Goal: Task Accomplishment & Management: Manage account settings

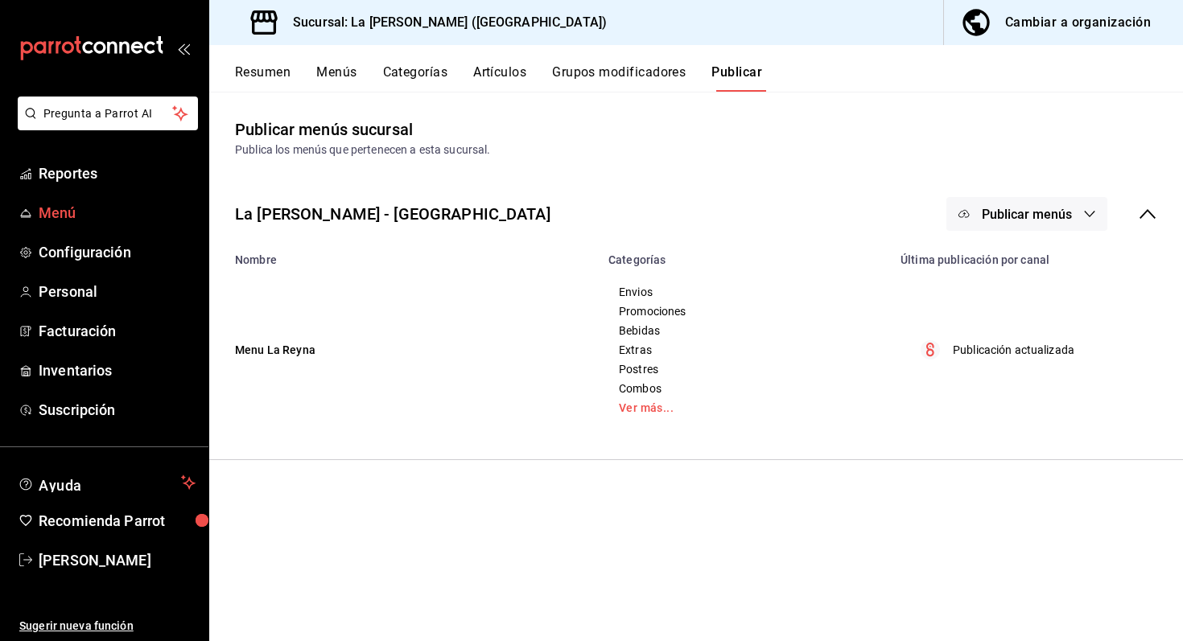
click at [74, 212] on span "Menú" at bounding box center [117, 213] width 157 height 22
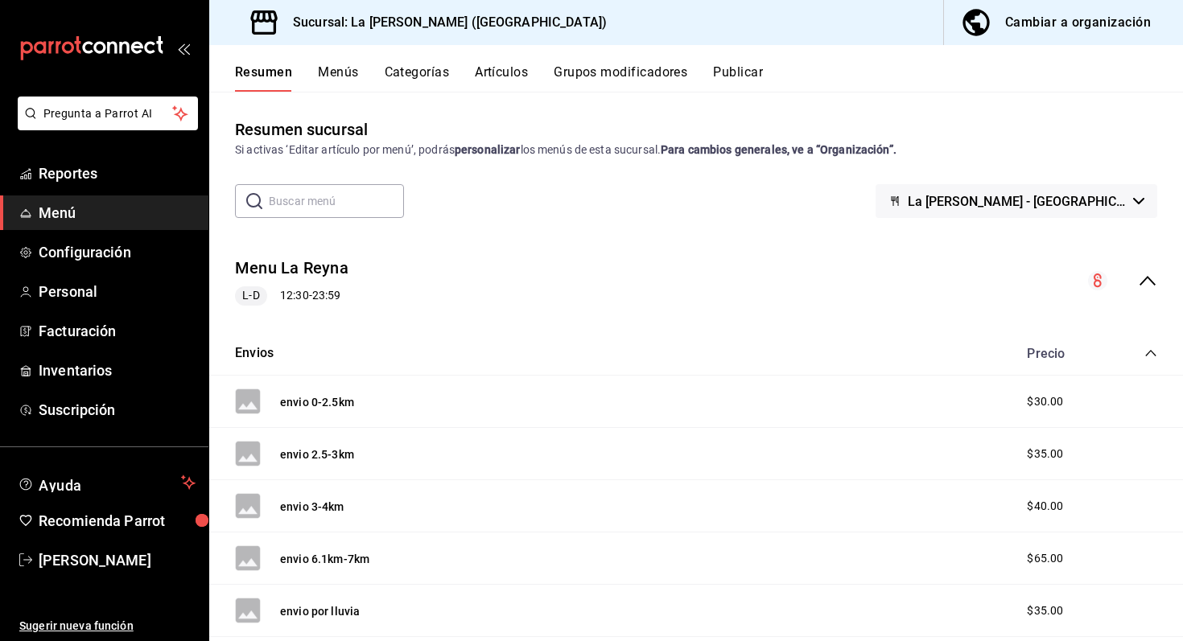
click at [1052, 25] on div "Cambiar a organización" at bounding box center [1078, 22] width 146 height 23
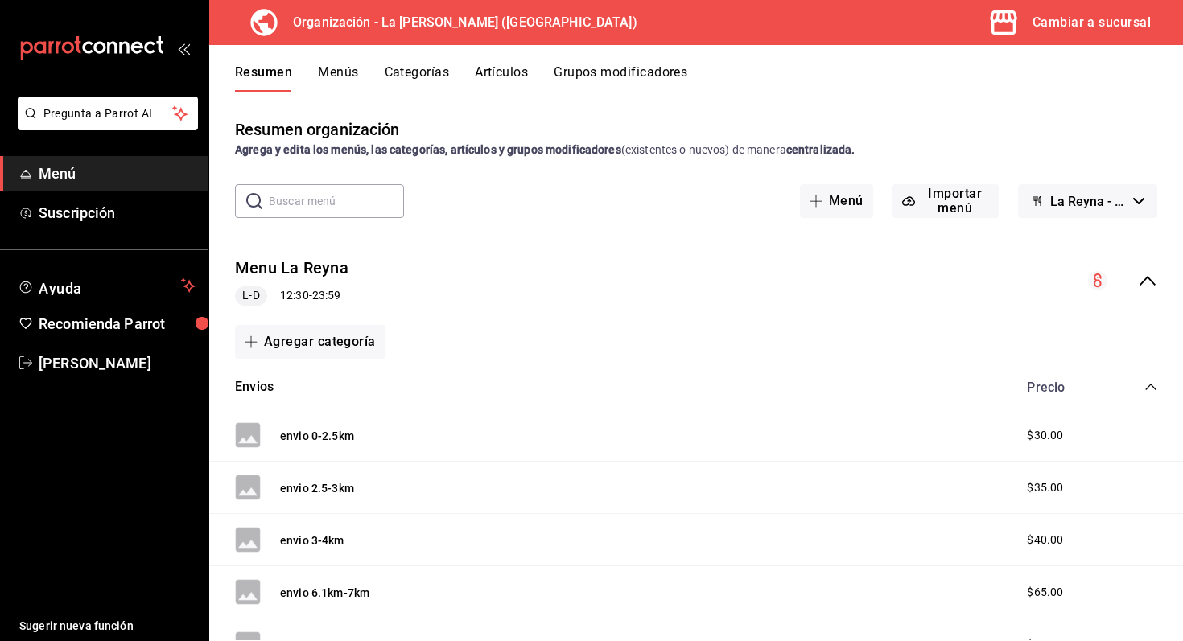
click at [490, 77] on button "Artículos" at bounding box center [501, 77] width 53 height 27
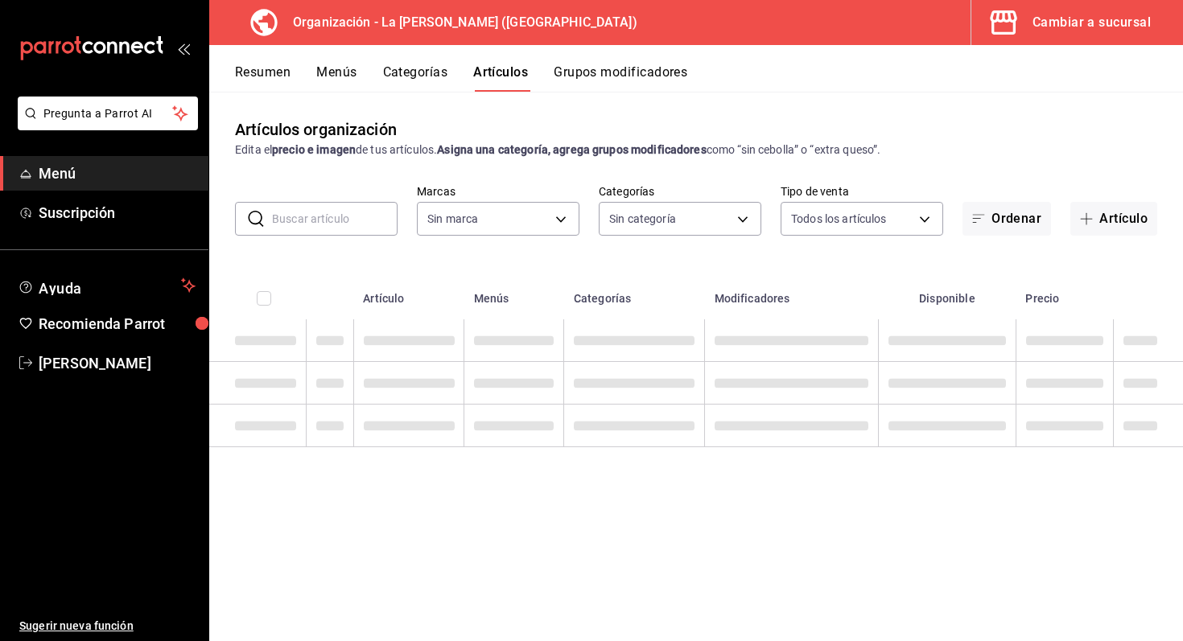
type input "21e8f741-d7e9-4a52-ba38-779e4aaec189"
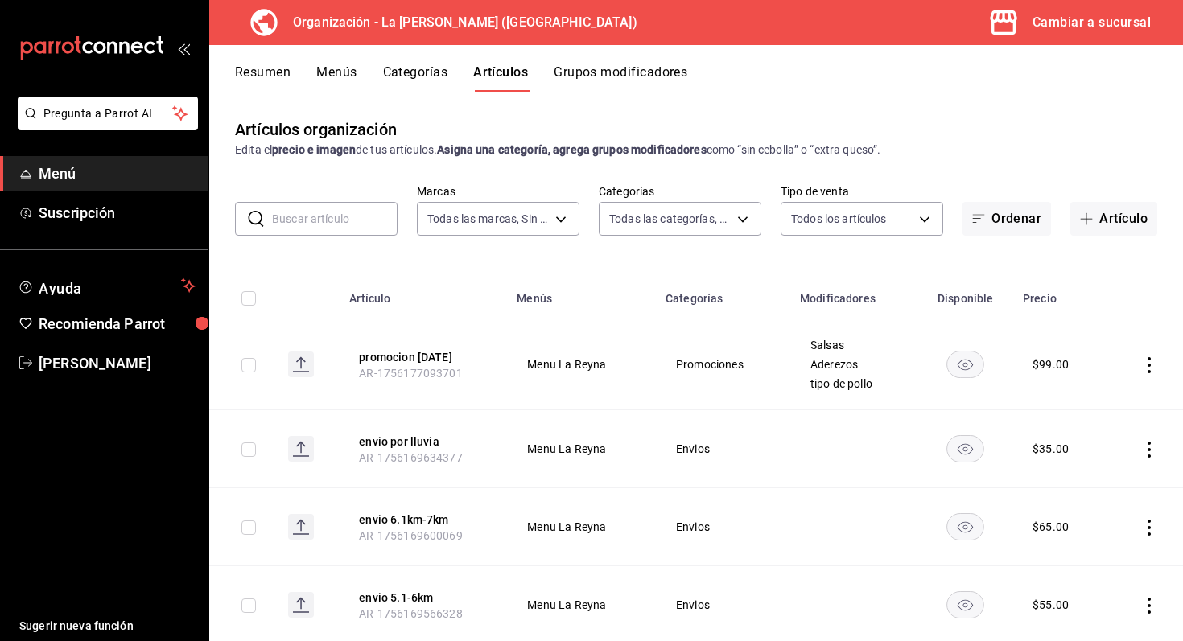
type input "8b7a4d37-4db6-4c9a-b450-26b11c077d84,0b86c16e-0827-4d1e-86bd-c22f5e8398db,51611…"
click at [1133, 227] on button "Artículo" at bounding box center [1113, 219] width 87 height 34
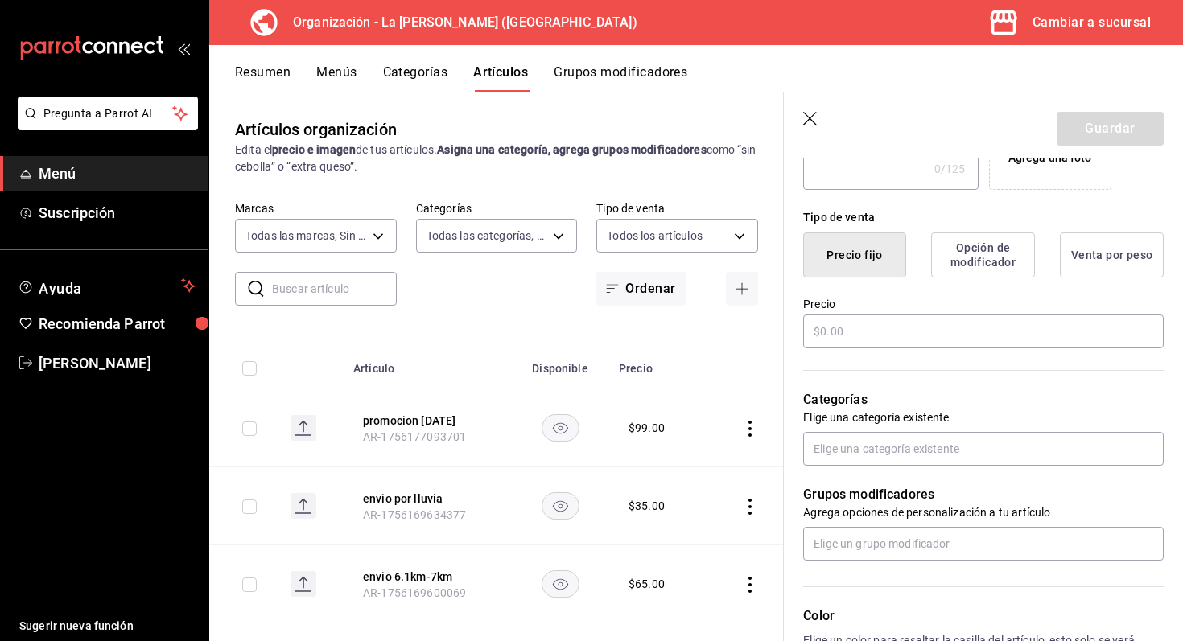
scroll to position [365, 0]
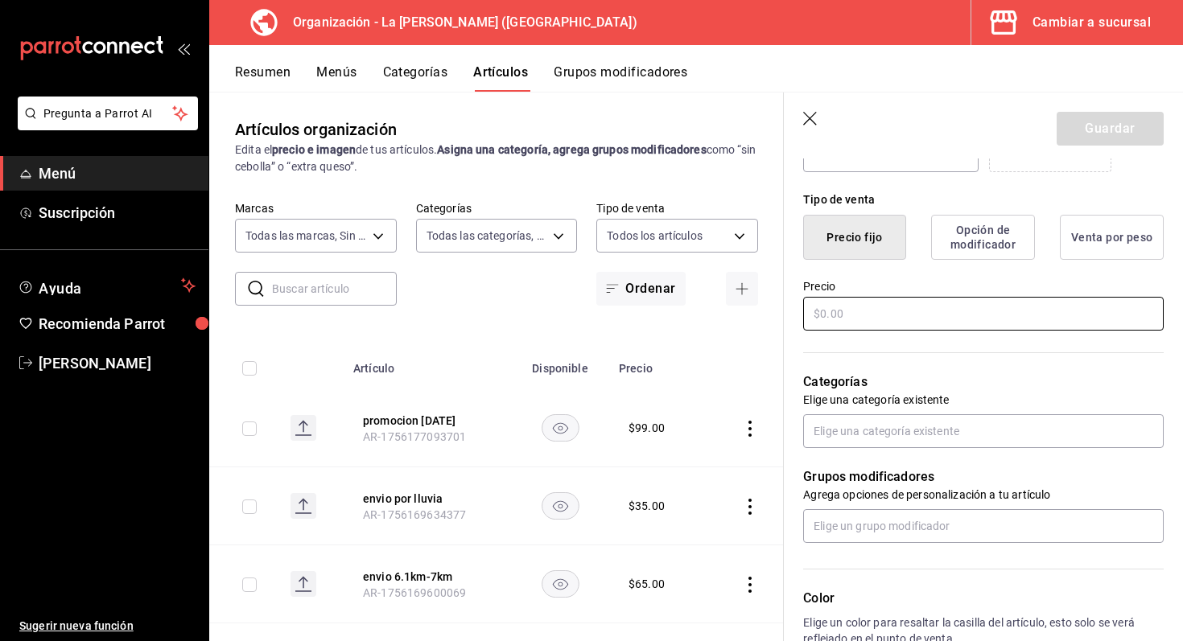
type input "Promo martes"
click at [930, 320] on input "text" at bounding box center [983, 314] width 360 height 34
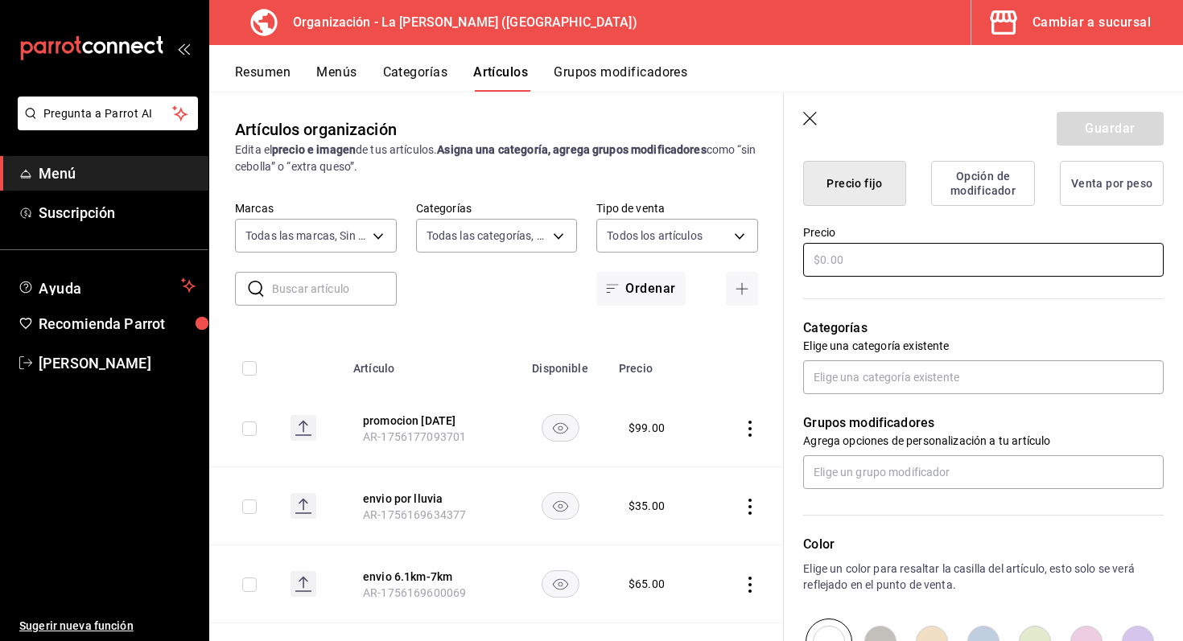
scroll to position [427, 0]
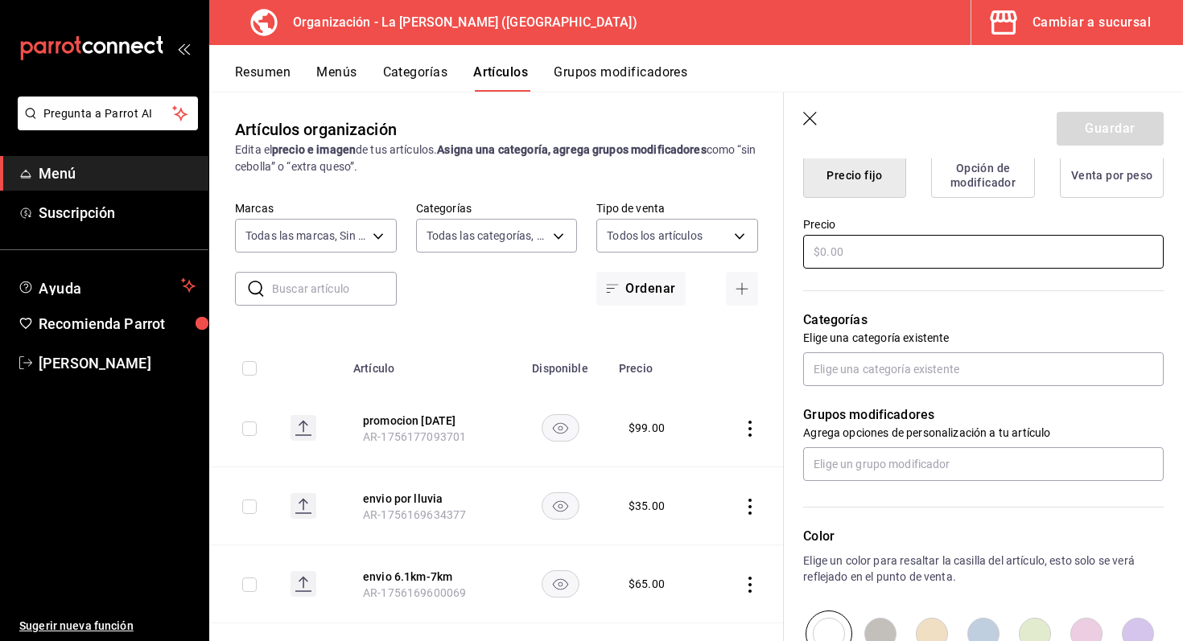
click at [903, 253] on input "text" at bounding box center [983, 252] width 360 height 34
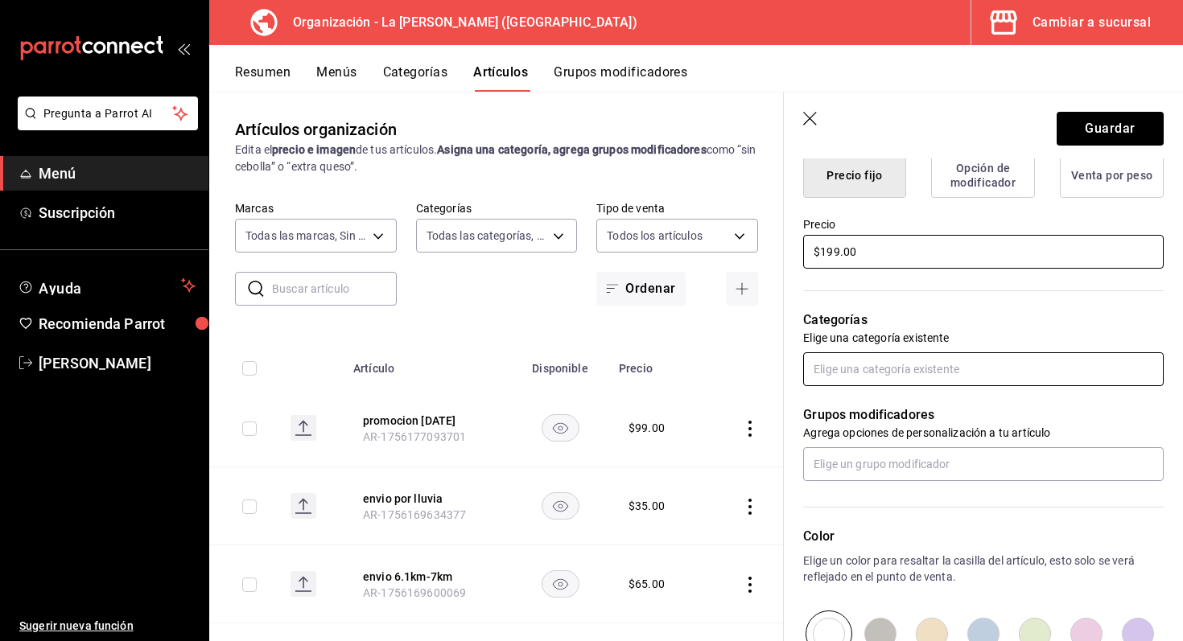
type input "$199.00"
click at [889, 379] on input "text" at bounding box center [983, 369] width 360 height 34
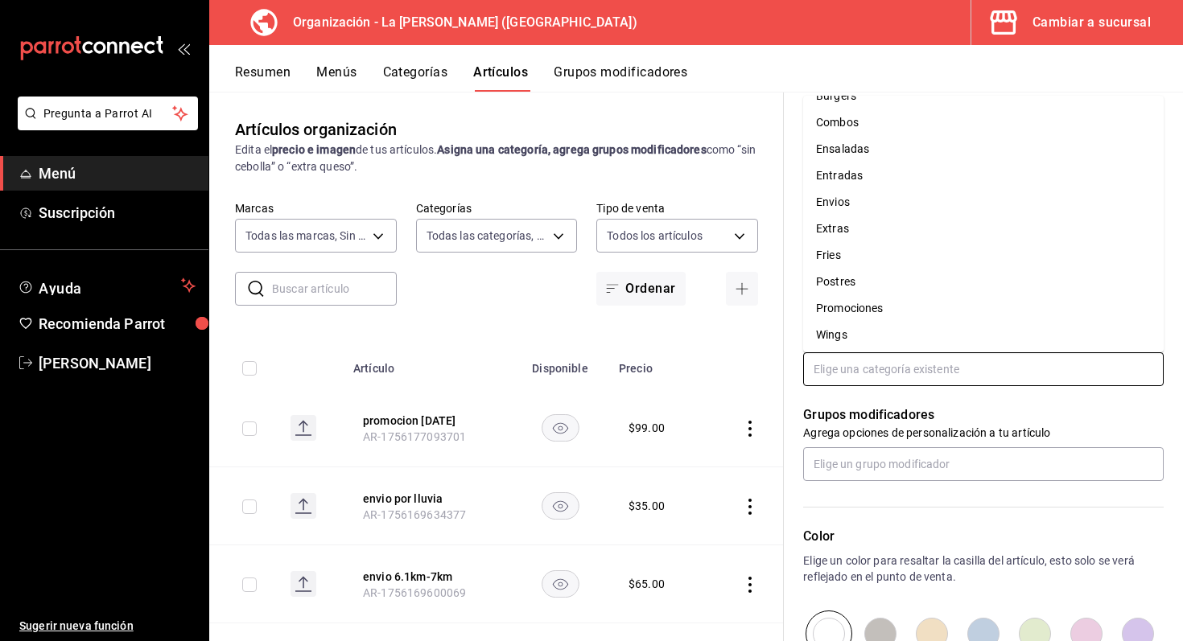
scroll to position [73, 0]
click at [896, 307] on li "Promociones" at bounding box center [983, 307] width 360 height 27
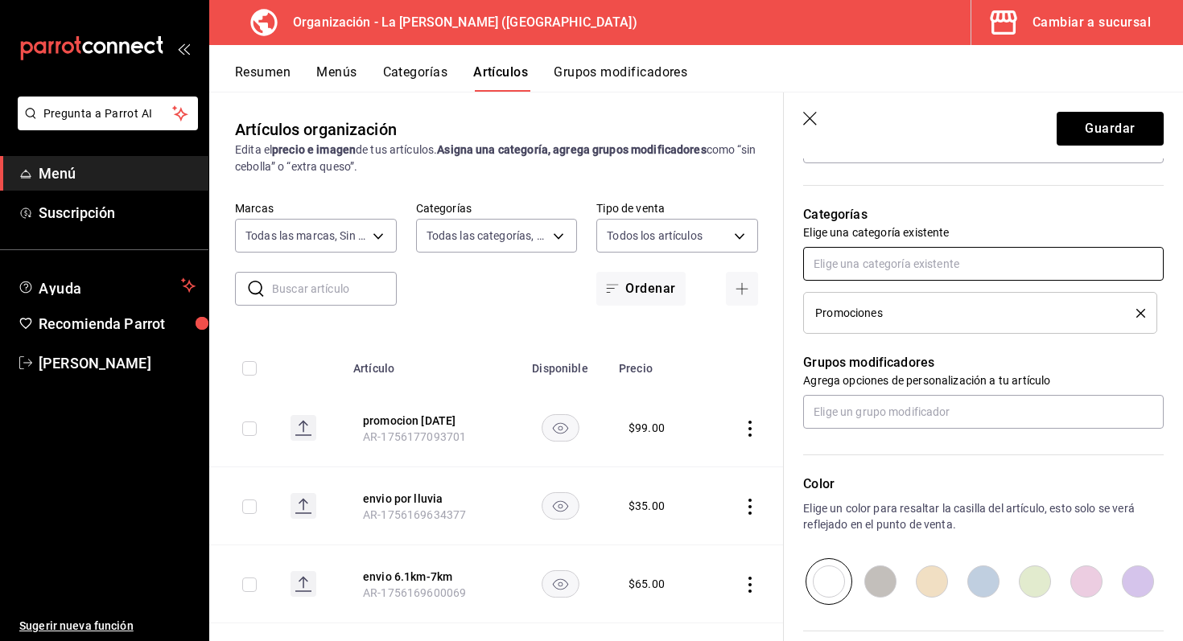
scroll to position [550, 0]
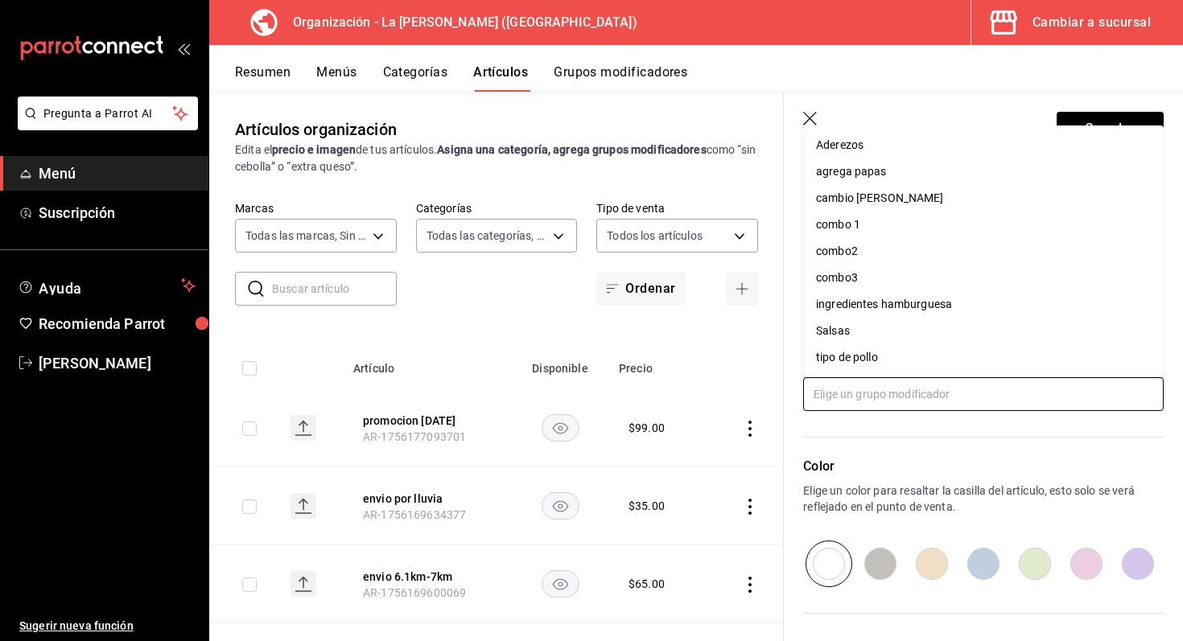
click at [900, 402] on input "text" at bounding box center [983, 394] width 360 height 34
click at [941, 303] on div "ingredientes hamburguesa" at bounding box center [884, 304] width 136 height 17
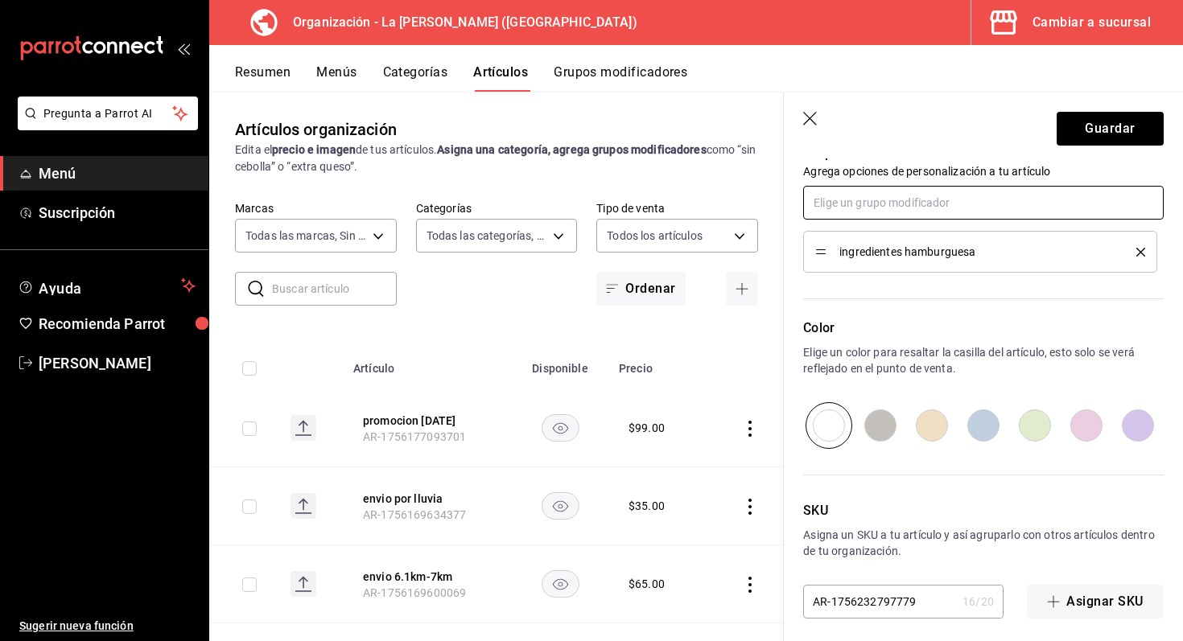
scroll to position [752, 0]
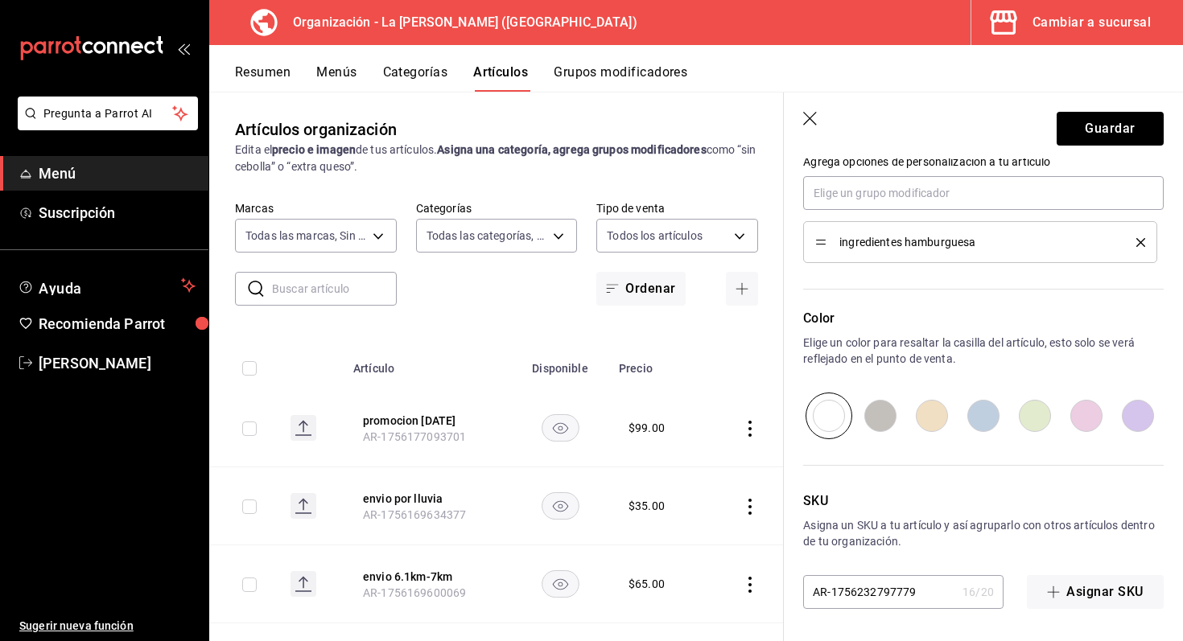
click at [877, 414] on input "radio" at bounding box center [880, 416] width 51 height 47
radio input "true"
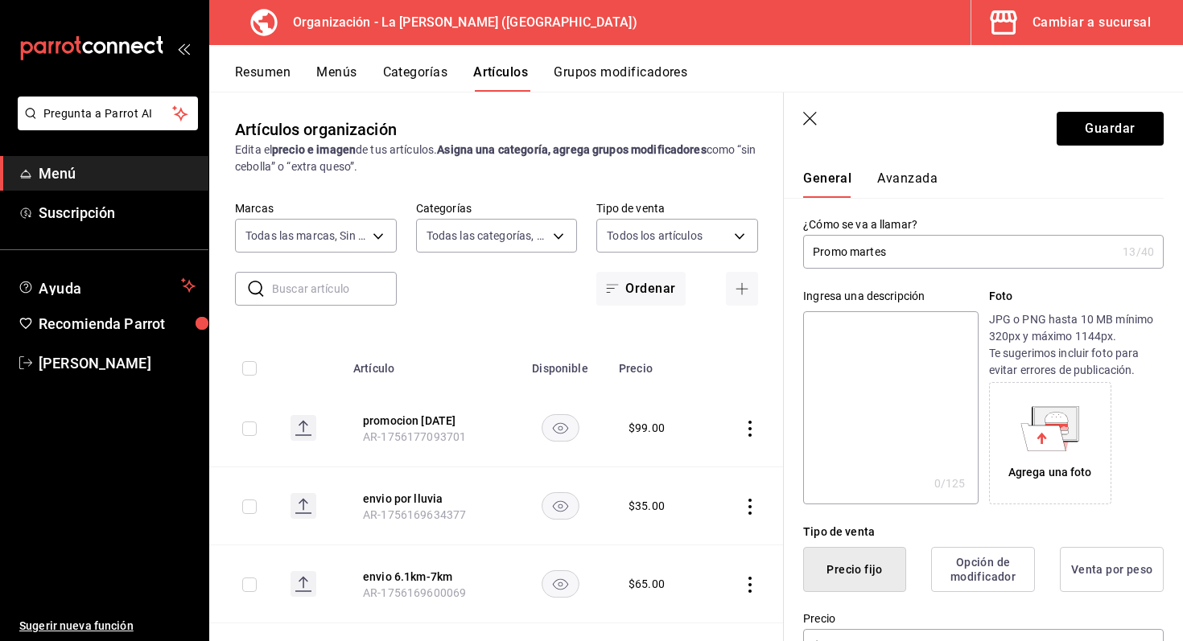
scroll to position [0, 0]
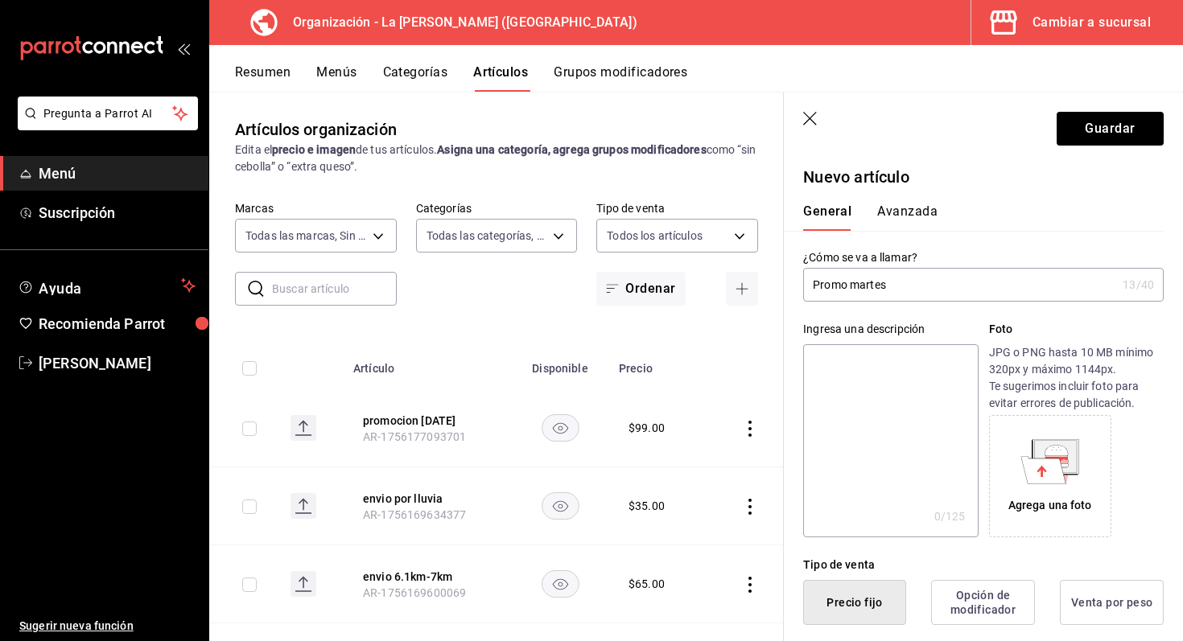
click at [883, 360] on textarea at bounding box center [890, 440] width 175 height 193
type textarea "2"
type textarea "x"
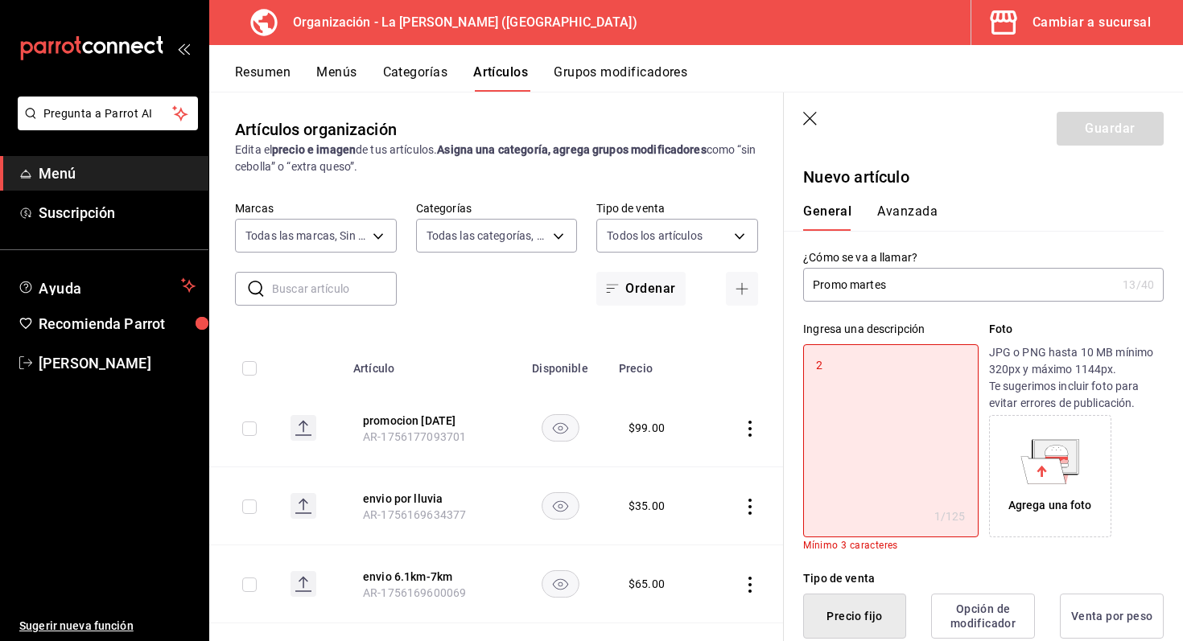
type textarea "2"
type textarea "x"
type textarea "2 c"
type textarea "x"
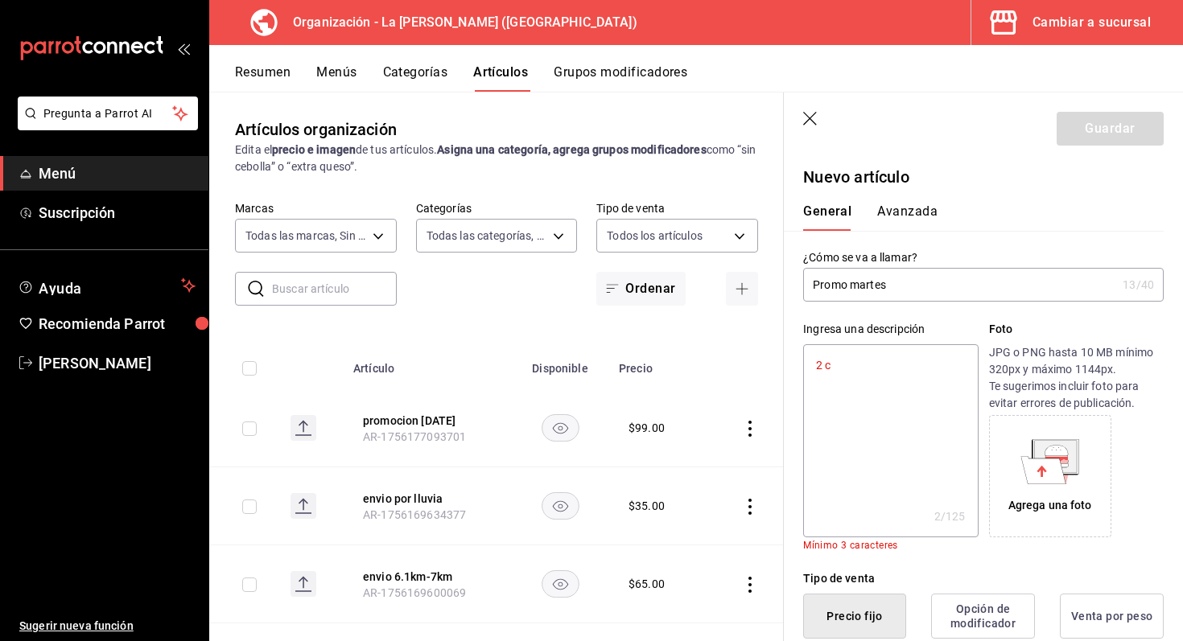
type textarea "2 cl"
type textarea "x"
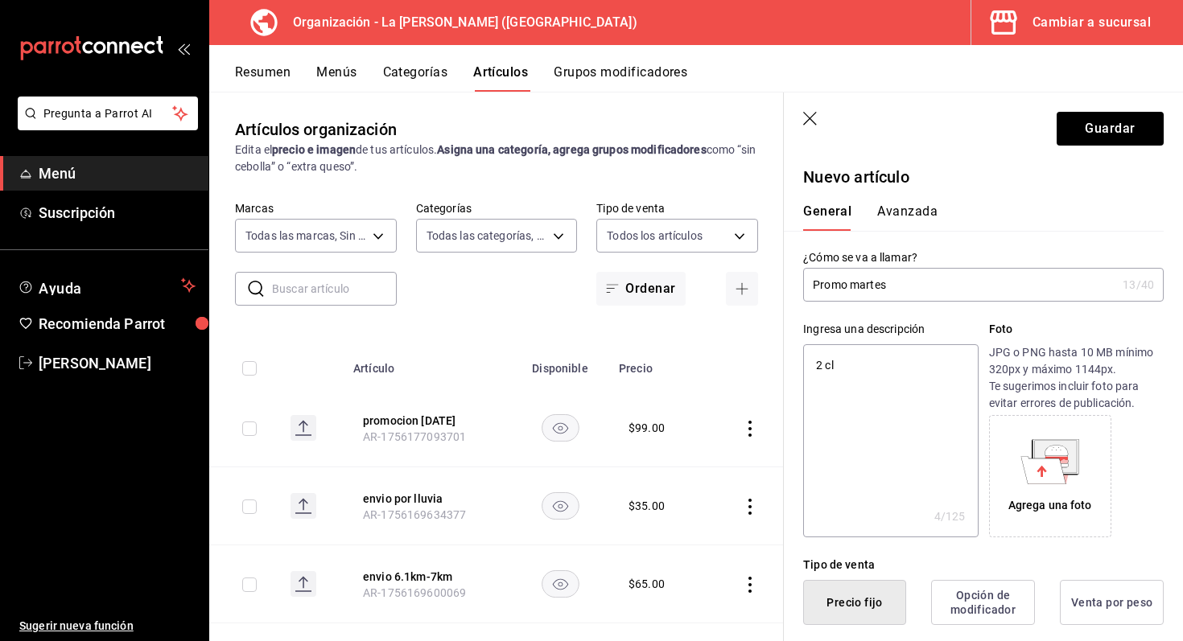
type textarea "2 cla"
type textarea "x"
type textarea "2 clas"
type textarea "x"
type textarea "2 class"
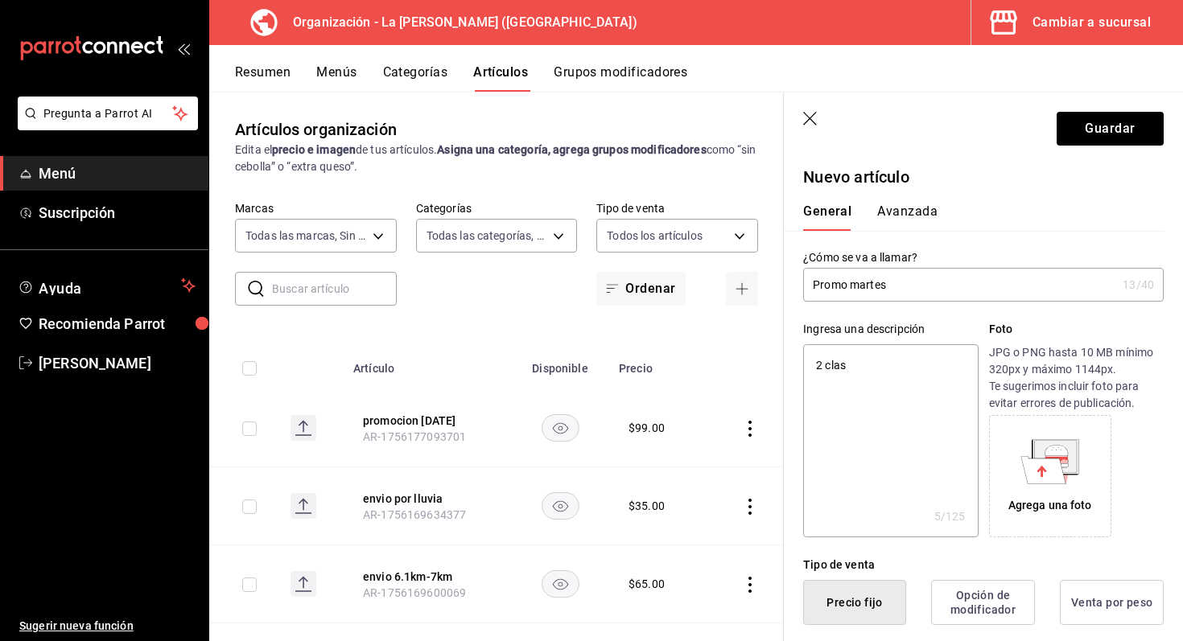
type textarea "x"
type textarea "2 classi"
type textarea "x"
type textarea "2 classic"
type textarea "x"
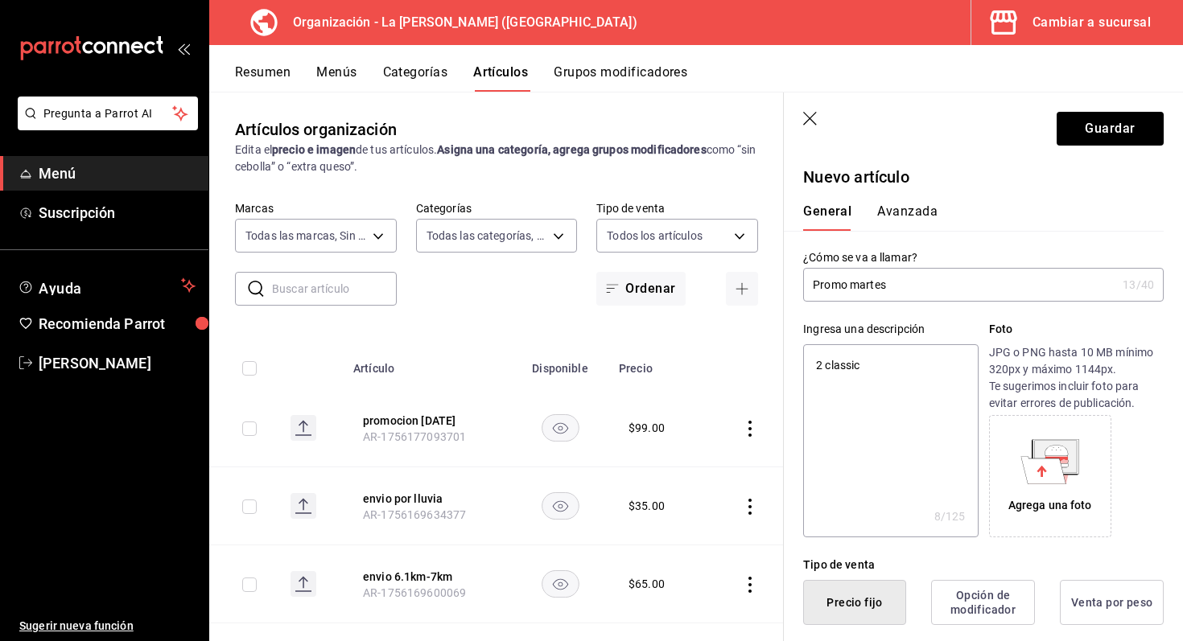
type textarea "2 classic"
type textarea "x"
type textarea "2 classic b"
type textarea "x"
type textarea "2 classic bu"
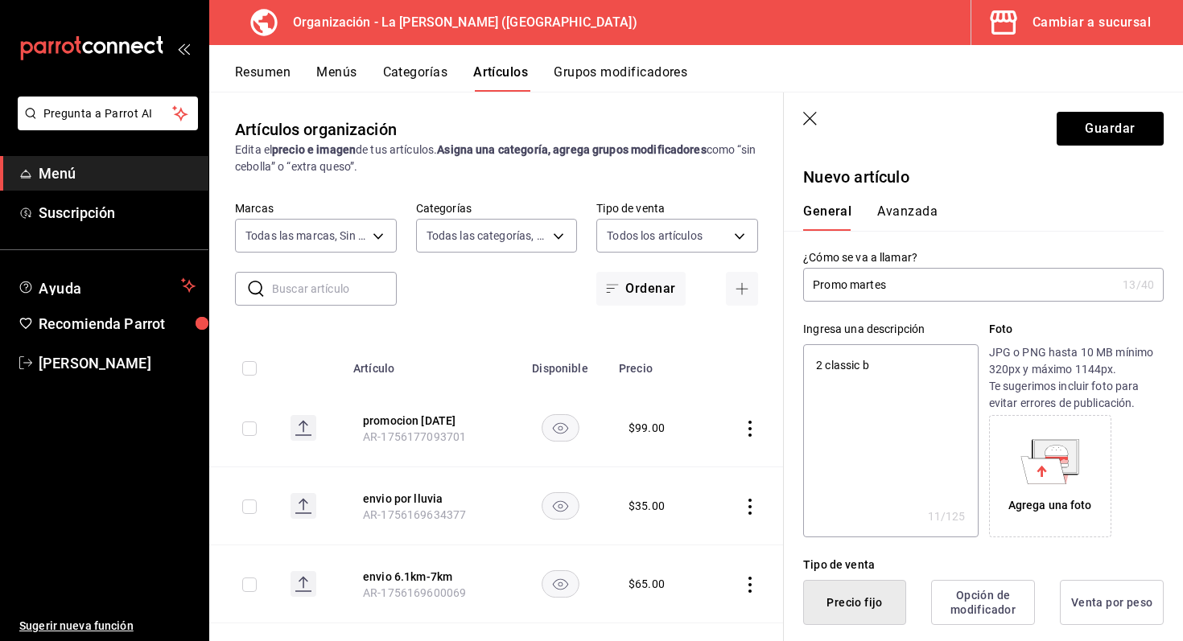
type textarea "x"
type textarea "2 classic bur"
type textarea "x"
type textarea "2 classic [PERSON_NAME]"
type textarea "x"
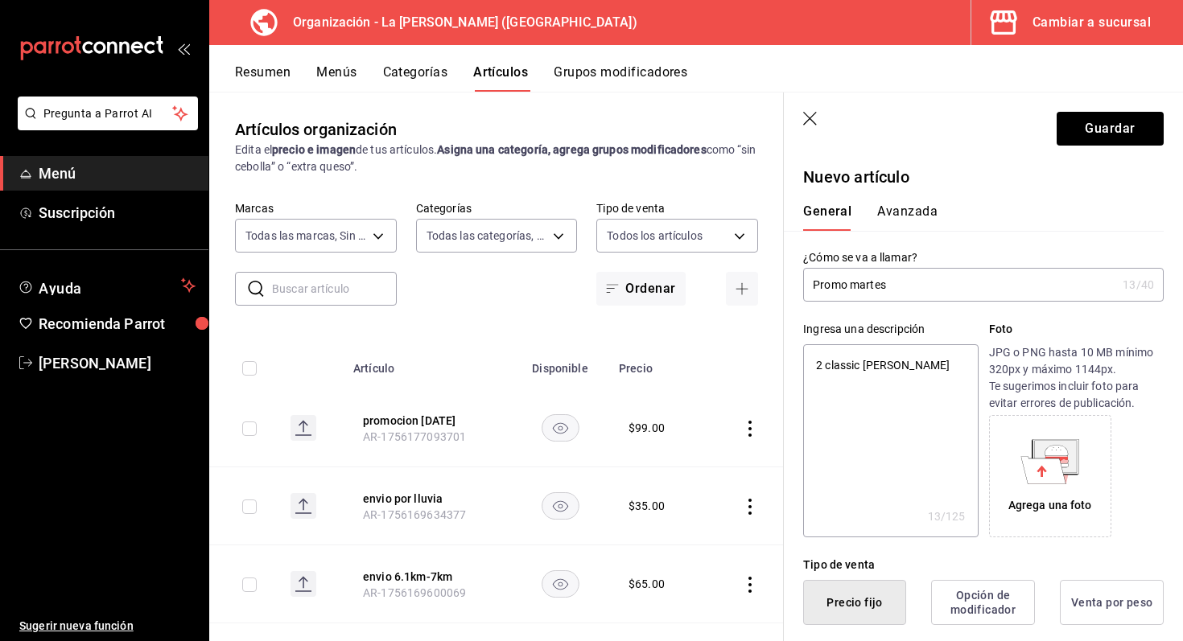
type textarea "2 classic [PERSON_NAME]"
type textarea "x"
type textarea "2 classic [PERSON_NAME]"
type textarea "x"
type textarea "2 classic [PERSON_NAME]"
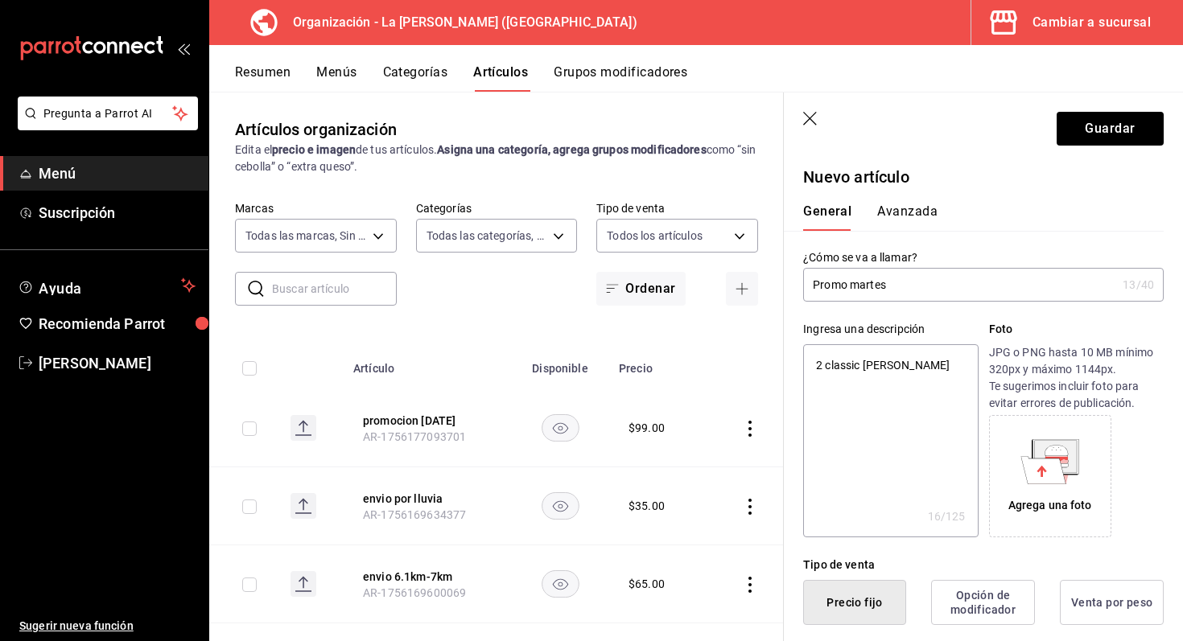
type textarea "x"
type textarea "2 classic [PERSON_NAME] c"
type textarea "x"
type textarea "2 classic [PERSON_NAME] co"
type textarea "x"
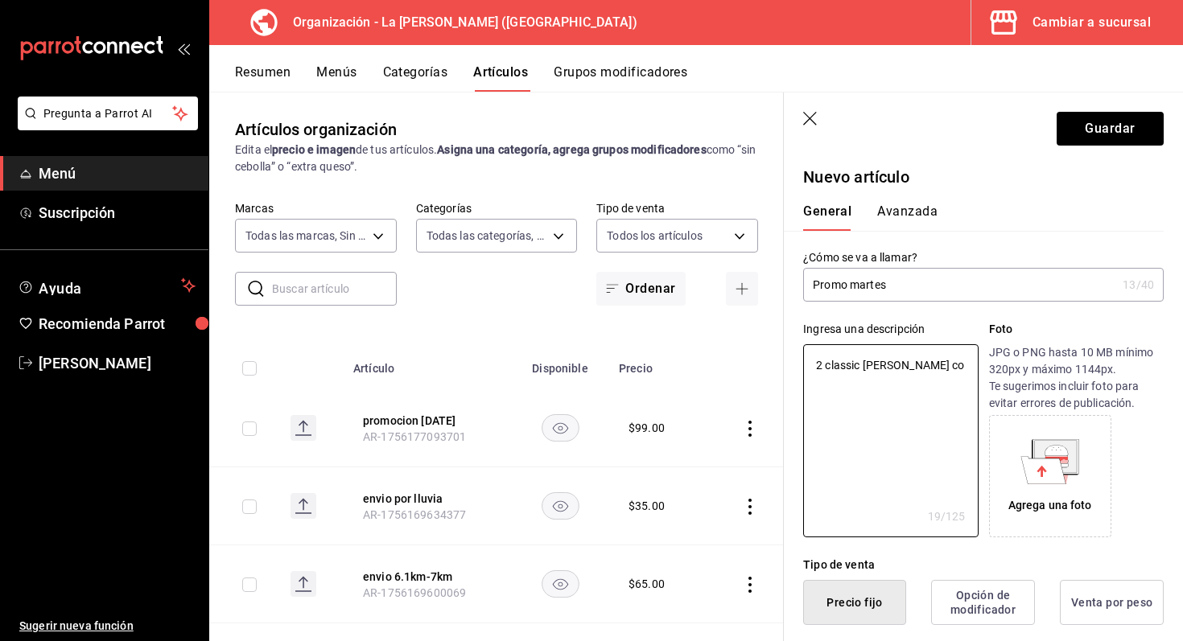
type textarea "2 classic [PERSON_NAME] con"
type textarea "x"
type textarea "2 classic [PERSON_NAME] con"
type textarea "x"
type textarea "2 classic [PERSON_NAME] con p"
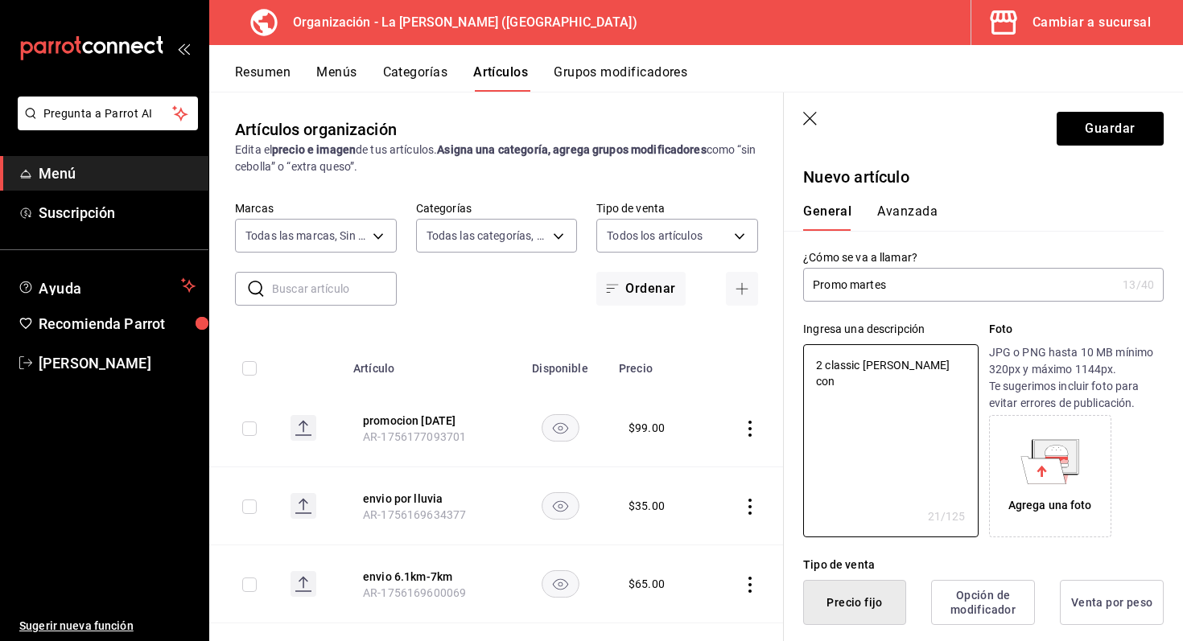
type textarea "x"
type textarea "2 classic [PERSON_NAME] con pa"
type textarea "x"
type textarea "2 classic [PERSON_NAME] con pap"
type textarea "x"
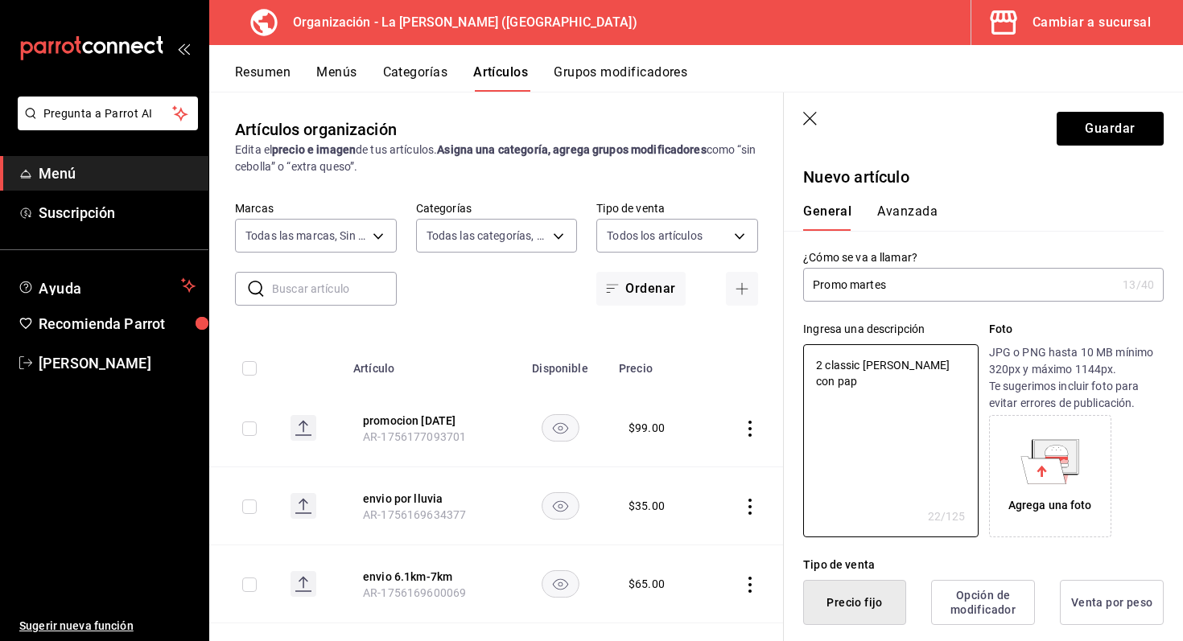
type textarea "2 classic [PERSON_NAME] con papa"
type textarea "x"
type textarea "2 classic [PERSON_NAME] con papas"
type textarea "x"
type textarea "2 classic [PERSON_NAME] con papas"
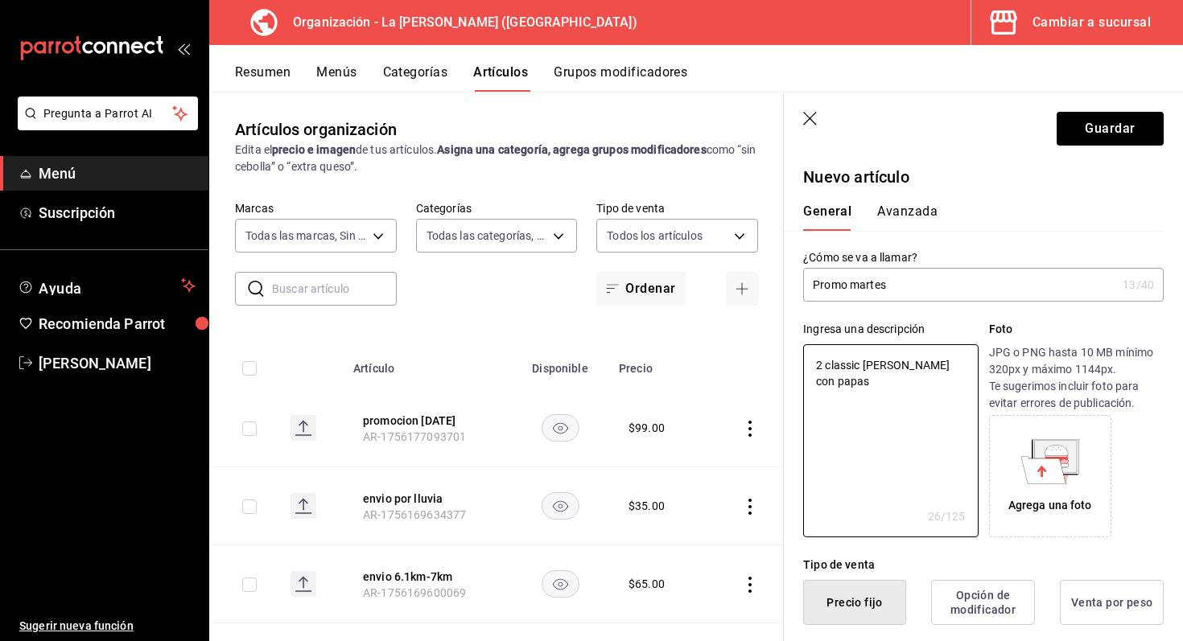
type textarea "x"
type textarea "2 classic [PERSON_NAME] con papas"
click at [1119, 126] on button "Guardar" at bounding box center [1109, 129] width 107 height 34
type textarea "x"
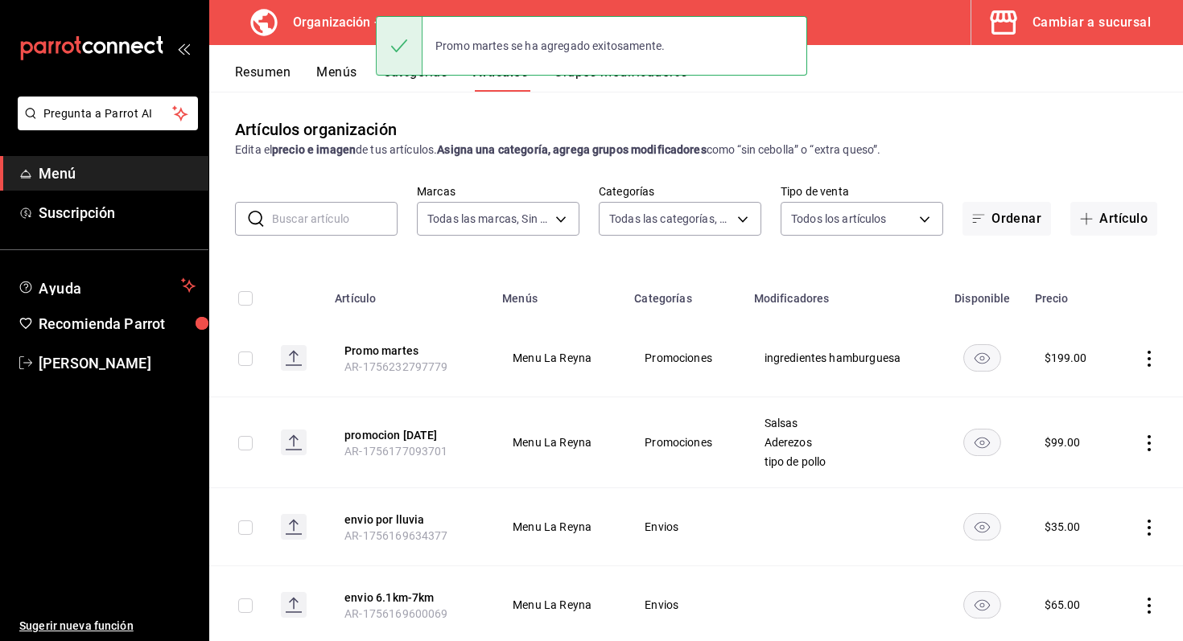
click at [859, 117] on div "Artículos organización Edita el precio e imagen de tus artículos. Asigna una ca…" at bounding box center [696, 137] width 974 height 41
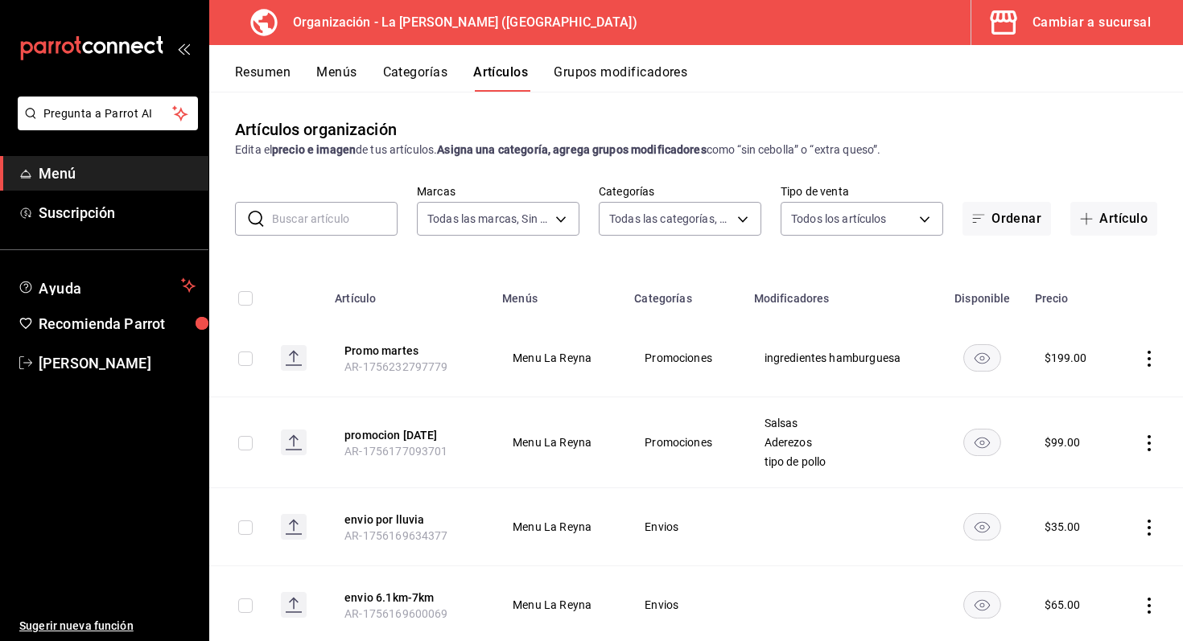
click at [329, 77] on button "Menús" at bounding box center [336, 77] width 40 height 27
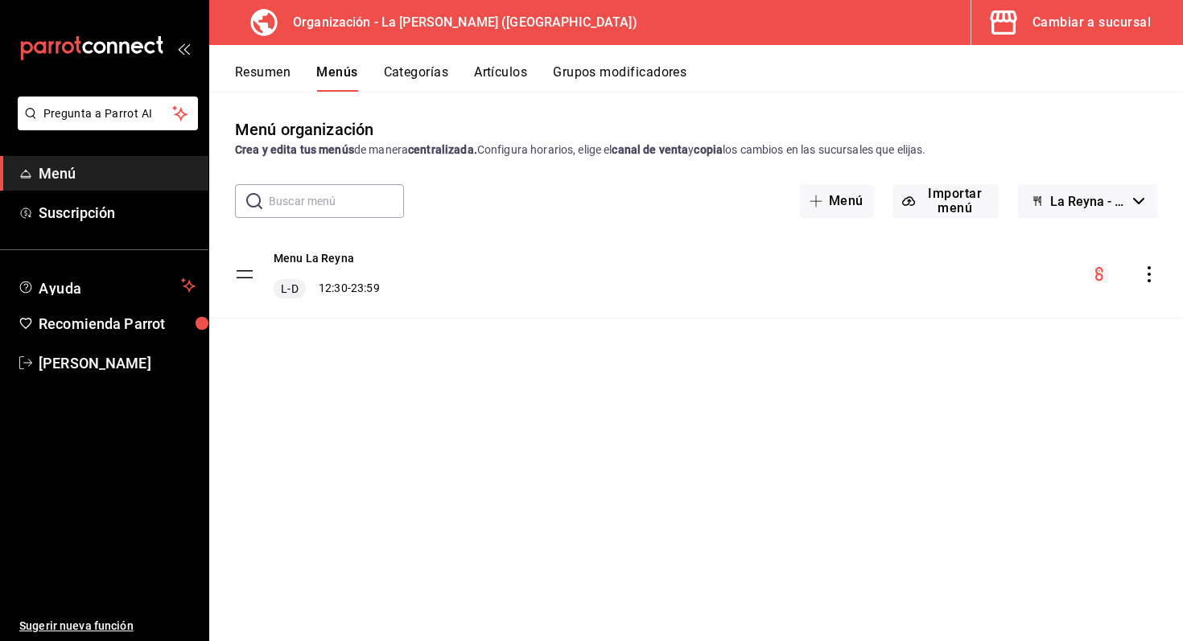
click at [1144, 266] on div "menu-maker-table" at bounding box center [1123, 274] width 68 height 19
click at [1145, 284] on div "Menu La [PERSON_NAME] L-D 12:30 - 23:59" at bounding box center [696, 274] width 974 height 87
click at [1153, 274] on icon "actions" at bounding box center [1149, 274] width 16 height 16
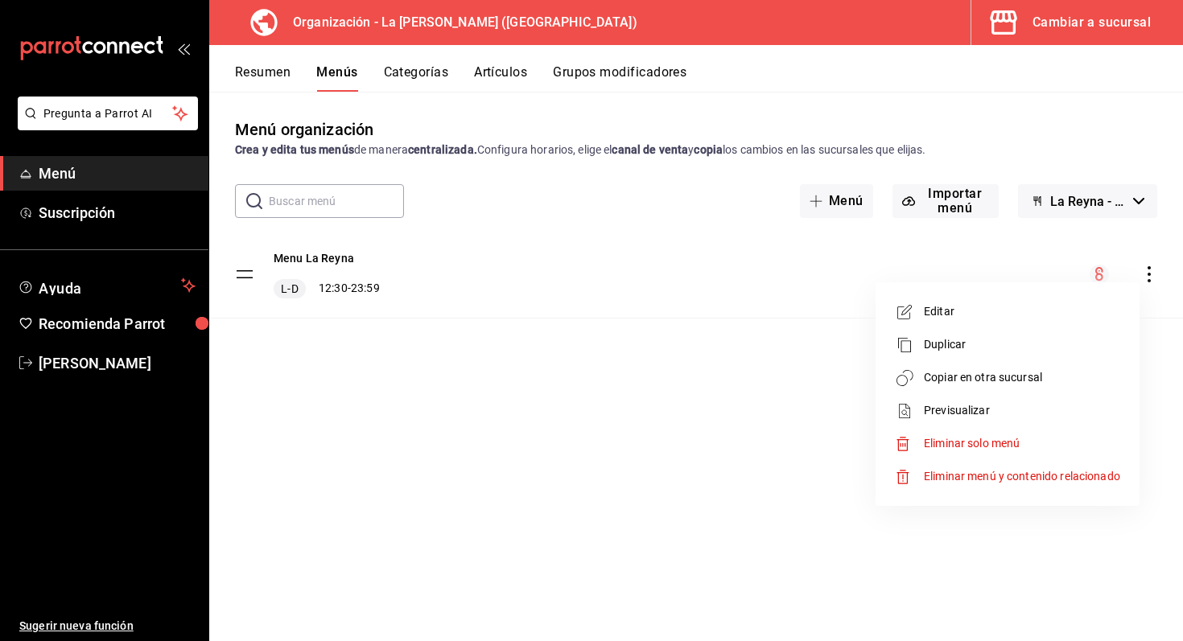
click at [1069, 374] on span "Copiar en otra sucursal" at bounding box center [1022, 377] width 196 height 17
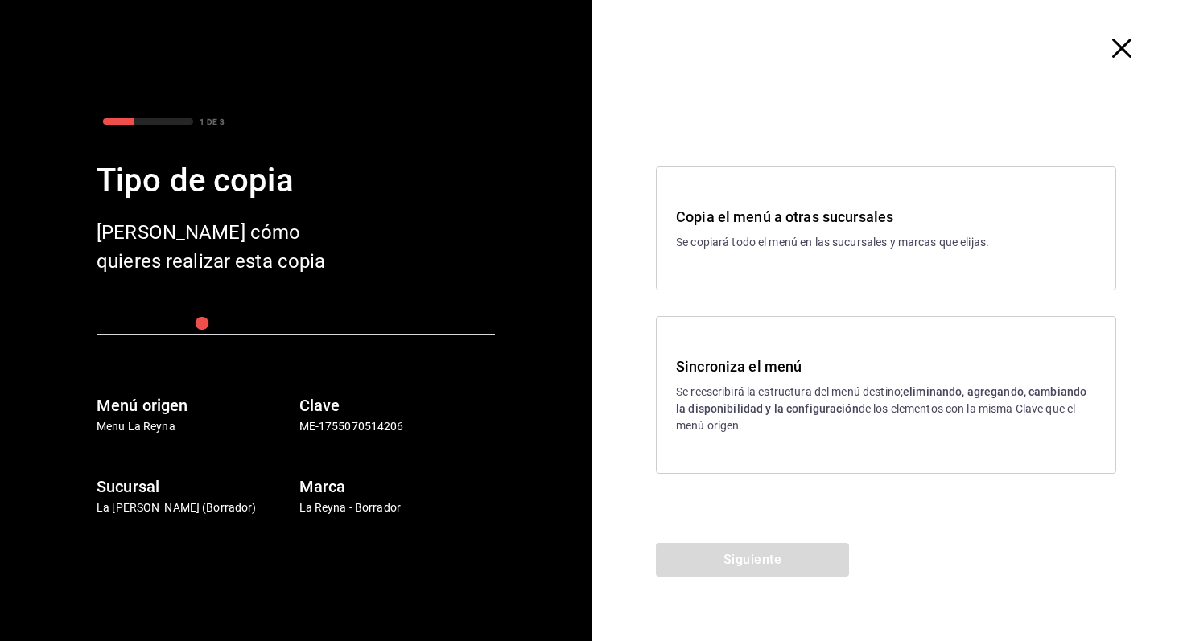
click at [857, 368] on h3 "Sincroniza el menú" at bounding box center [886, 367] width 420 height 22
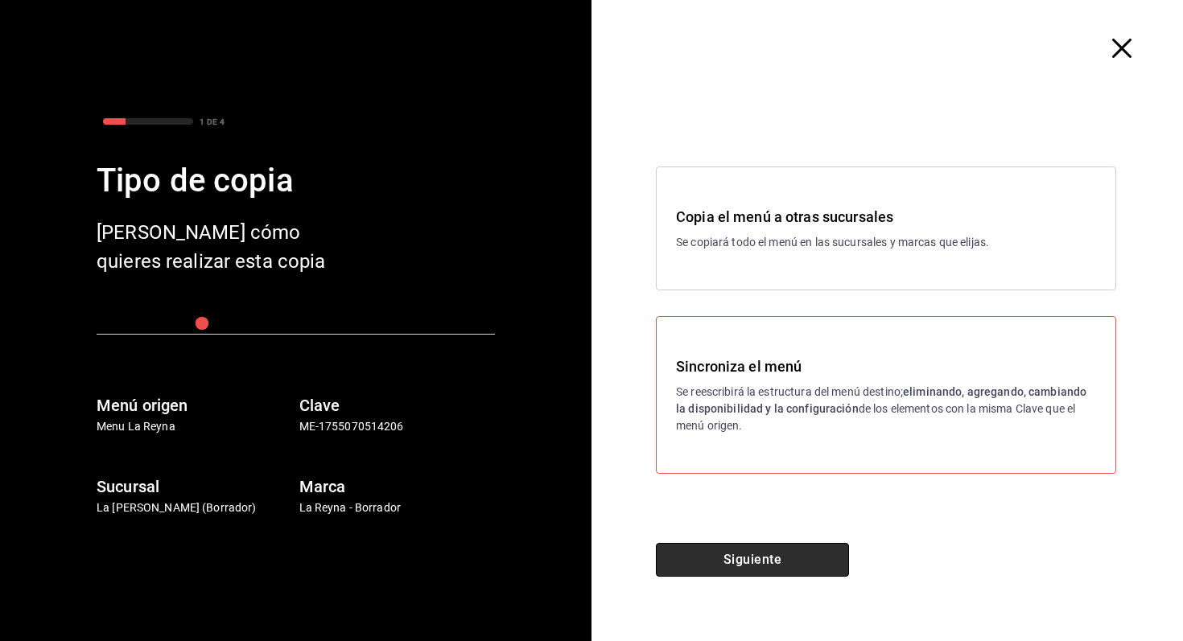
click at [759, 570] on button "Siguiente" at bounding box center [752, 560] width 193 height 34
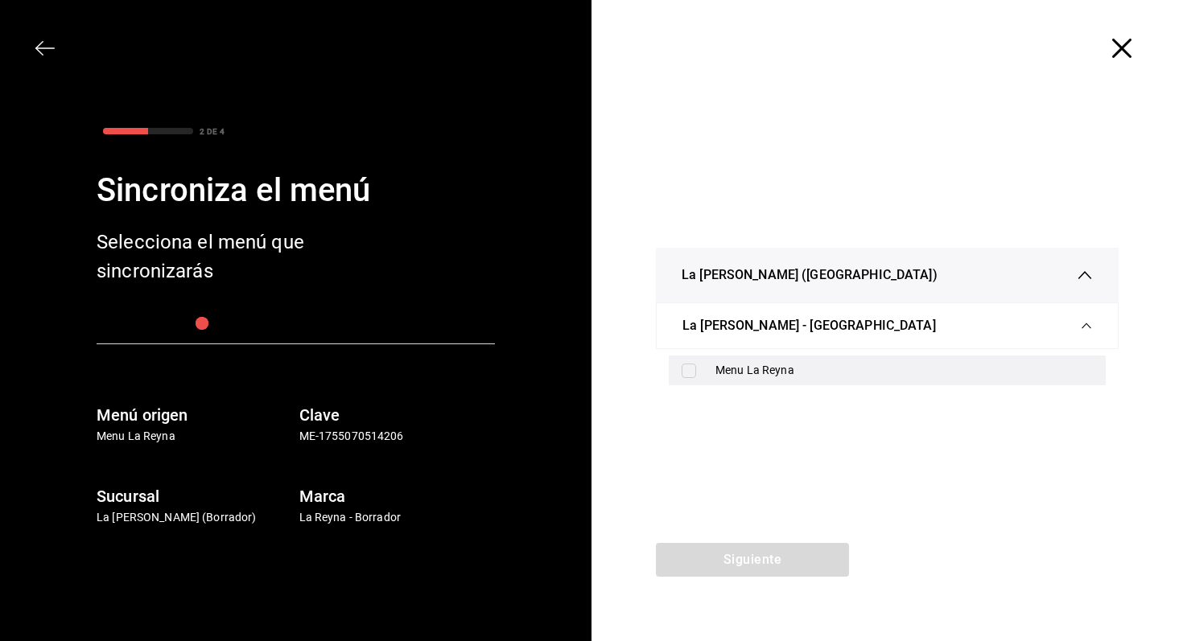
click at [843, 380] on div "Menu La Reyna" at bounding box center [887, 371] width 437 height 30
checkbox input "true"
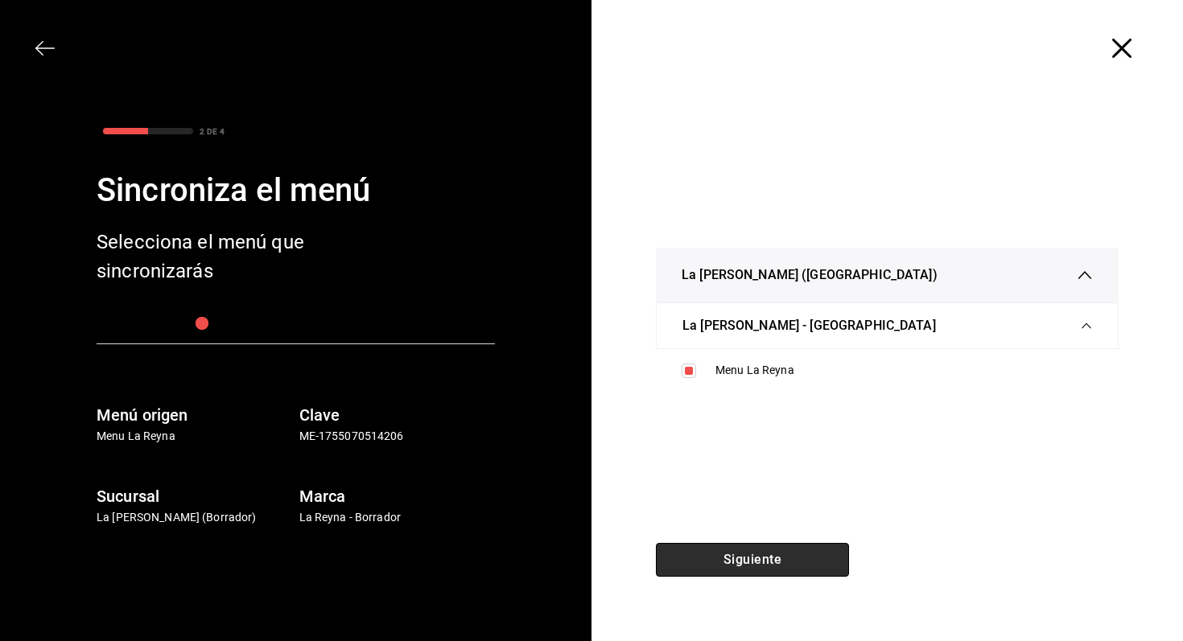
click at [756, 570] on button "Siguiente" at bounding box center [752, 560] width 193 height 34
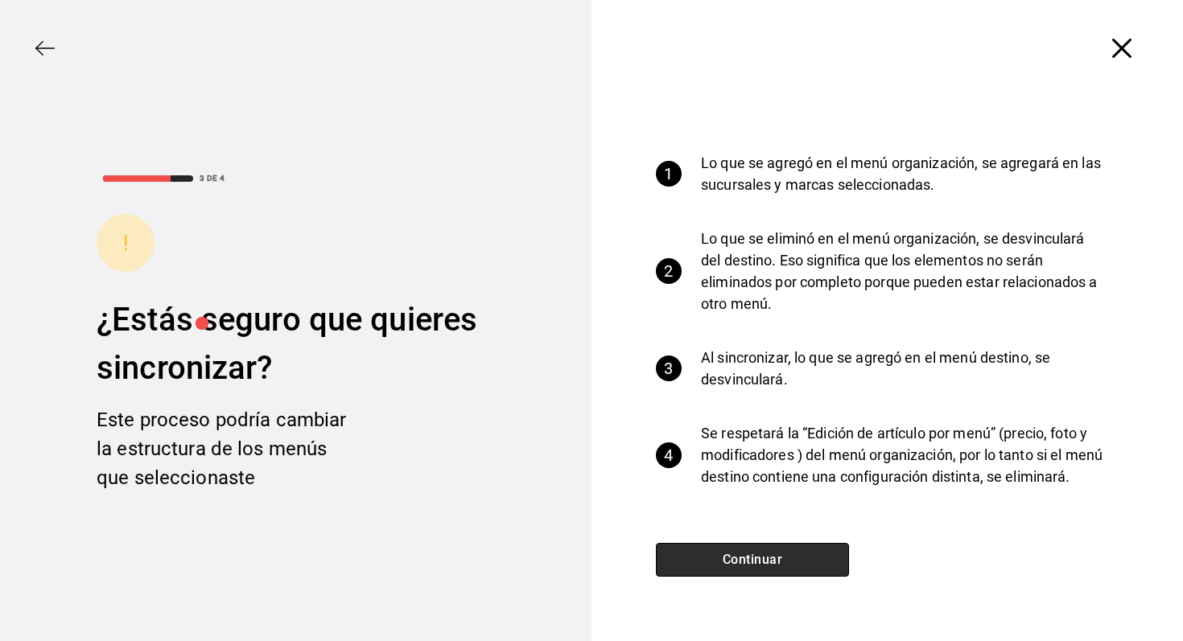
click at [797, 568] on button "Continuar" at bounding box center [752, 560] width 193 height 34
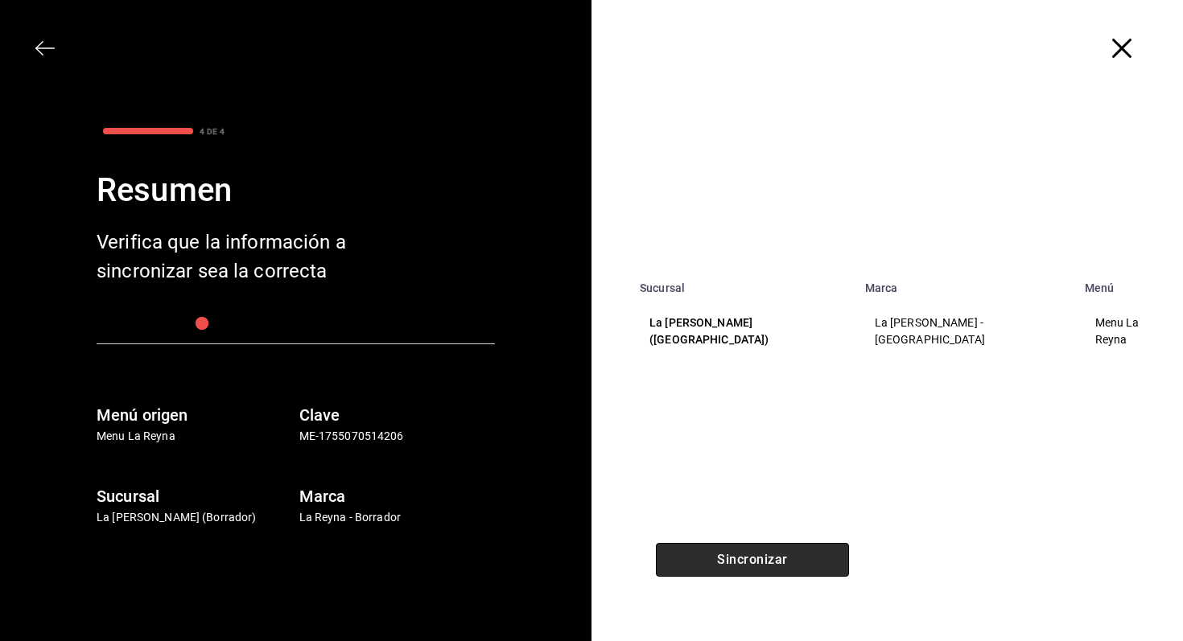
click at [800, 570] on button "Sincronizar" at bounding box center [752, 560] width 193 height 34
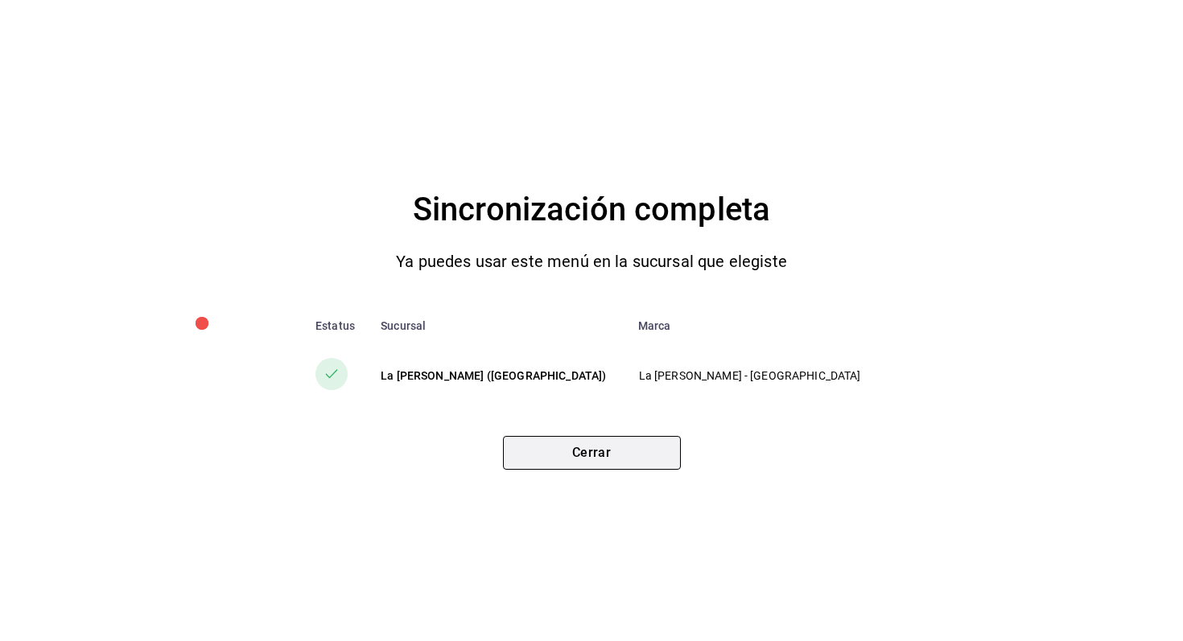
click at [557, 449] on button "Cerrar" at bounding box center [592, 453] width 178 height 34
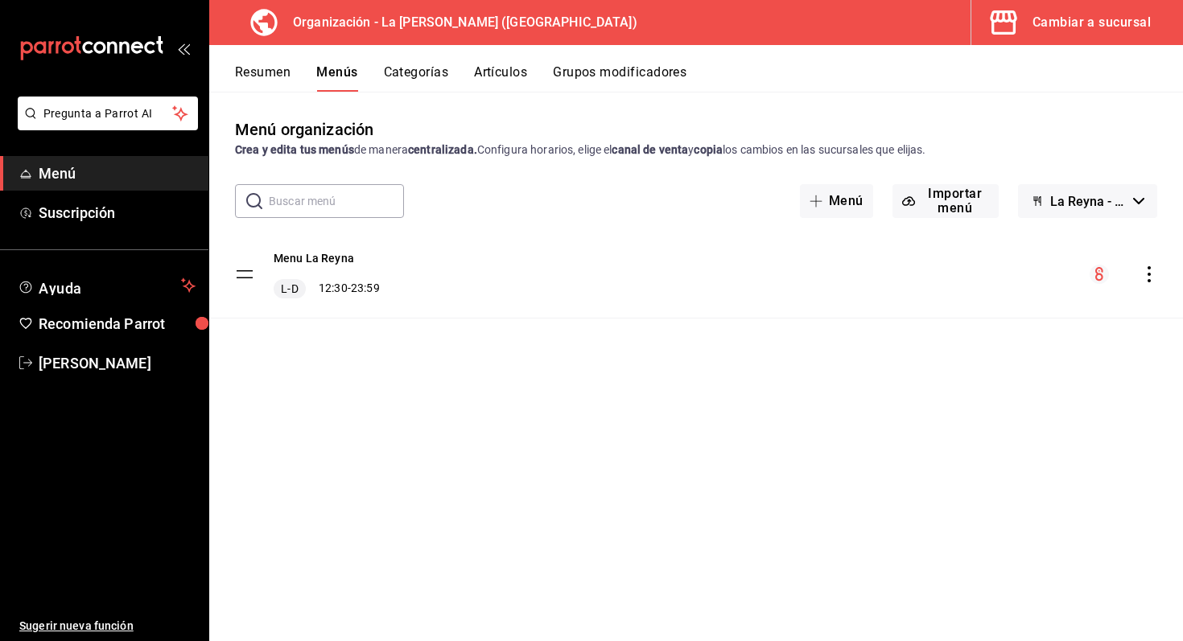
click at [1050, 16] on div "Cambiar a sucursal" at bounding box center [1091, 22] width 118 height 23
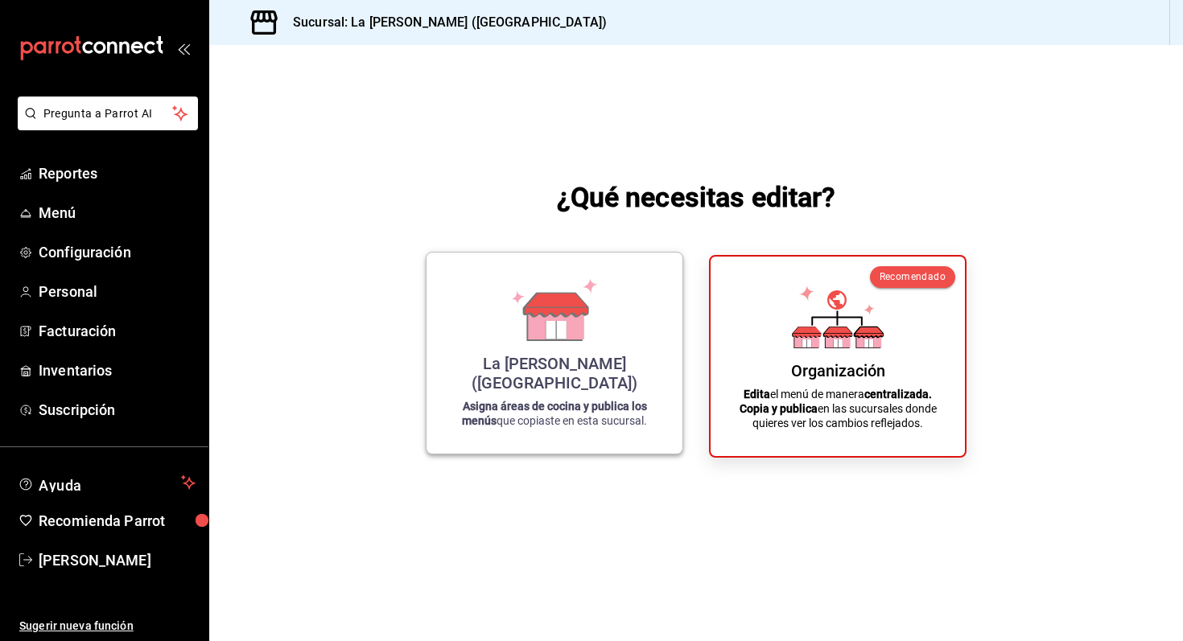
click at [610, 344] on div "La Reyna (NL) Asigna áreas de cocina y publica los menús que copiaste en esta s…" at bounding box center [554, 353] width 217 height 175
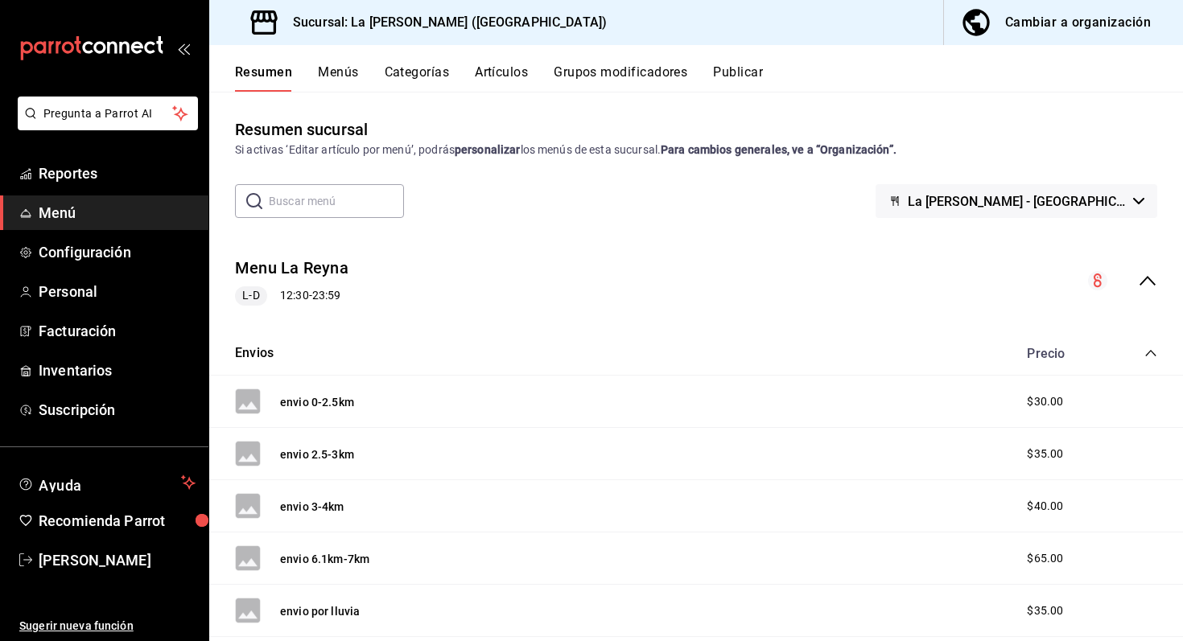
click at [753, 75] on button "Publicar" at bounding box center [738, 77] width 50 height 27
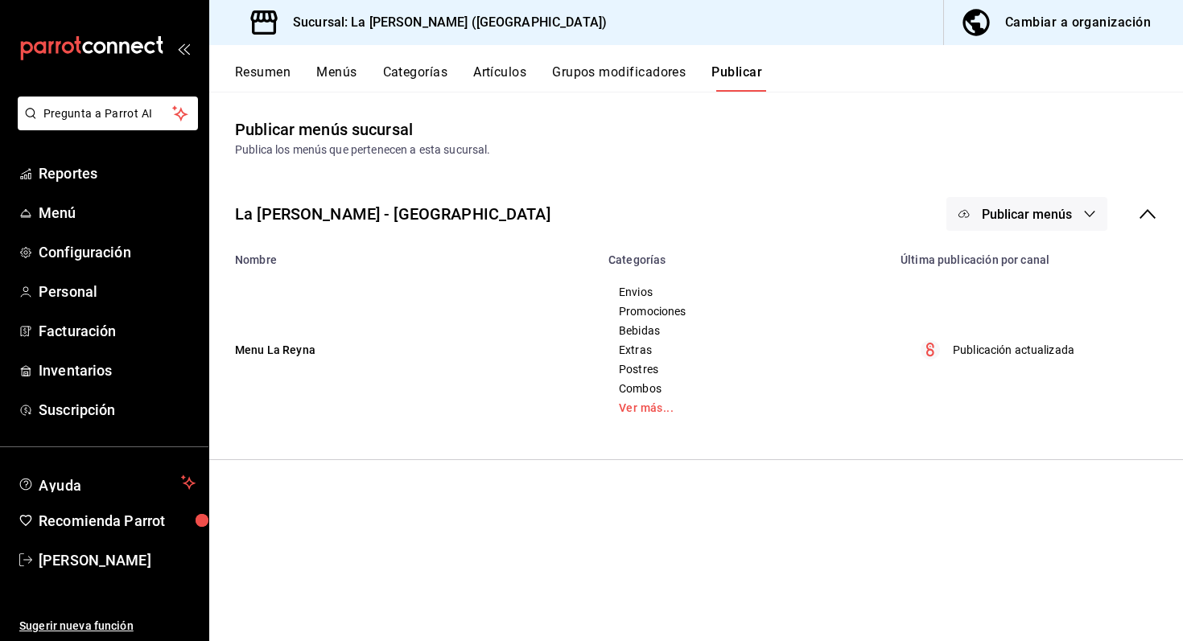
click at [1055, 219] on span "Publicar menús" at bounding box center [1027, 214] width 90 height 15
click at [1040, 258] on span "Punto de venta" at bounding box center [1049, 266] width 77 height 17
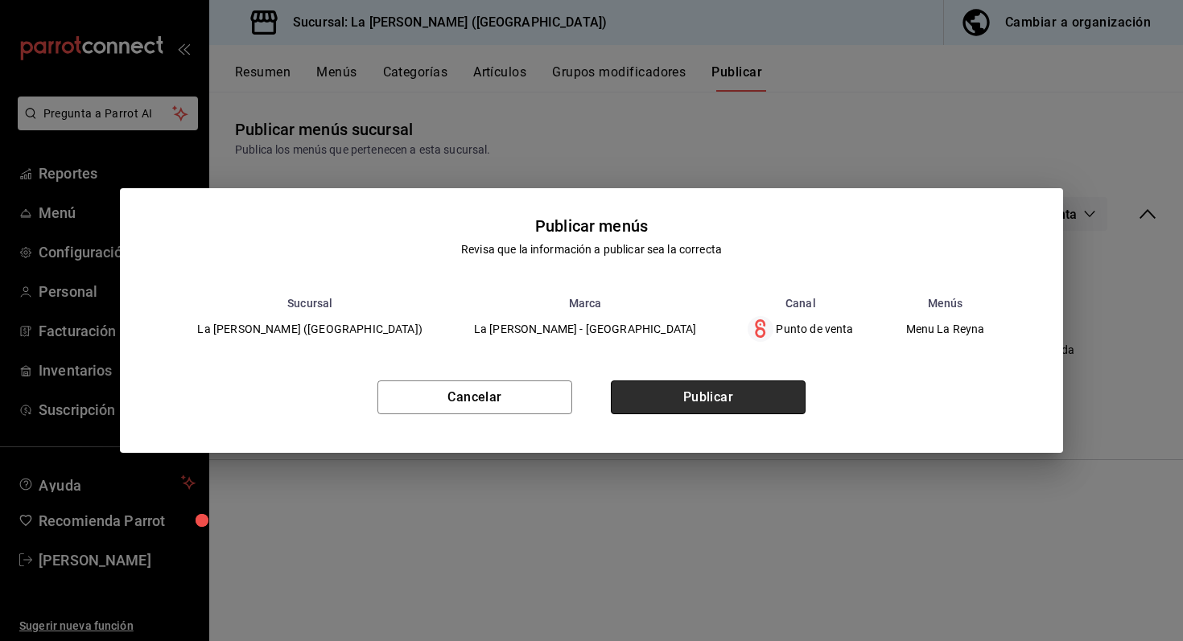
click at [778, 402] on button "Publicar" at bounding box center [708, 398] width 195 height 34
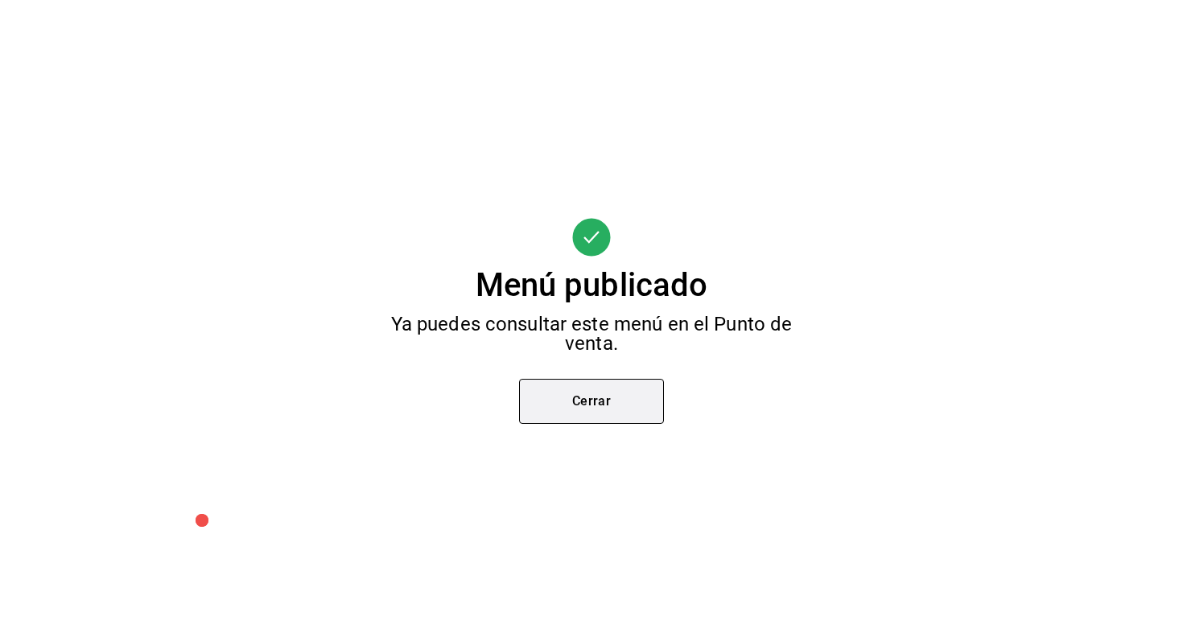
click at [603, 390] on button "Cerrar" at bounding box center [591, 401] width 145 height 45
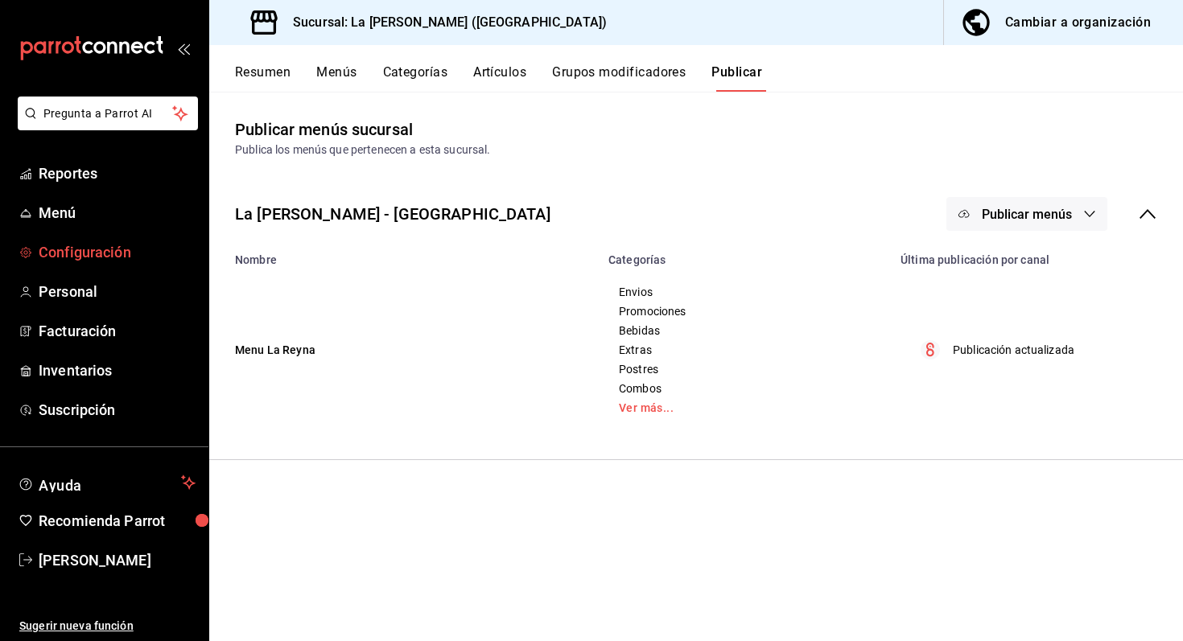
click at [92, 259] on span "Configuración" at bounding box center [117, 252] width 157 height 22
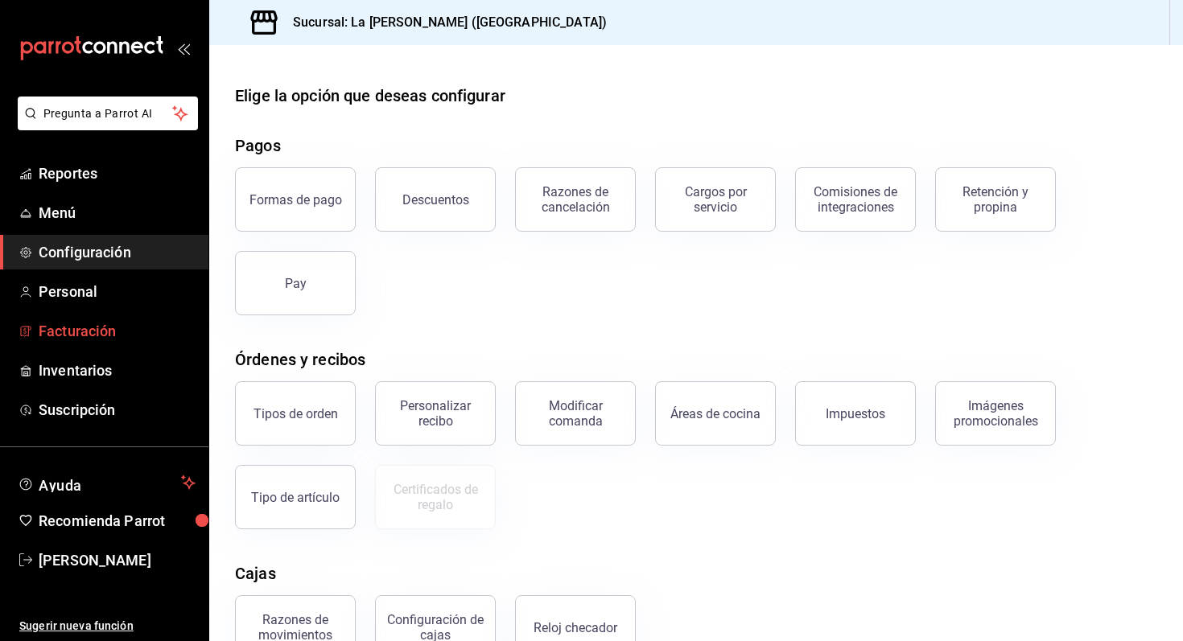
click at [80, 332] on span "Facturación" at bounding box center [117, 331] width 157 height 22
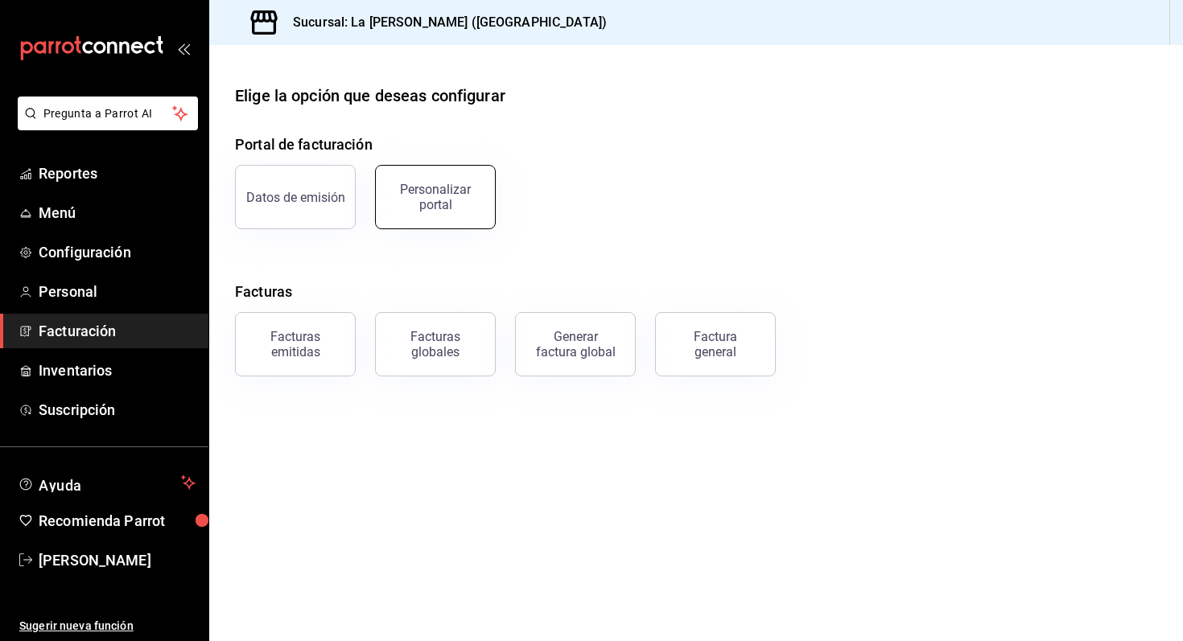
click at [475, 218] on button "Personalizar portal" at bounding box center [435, 197] width 121 height 64
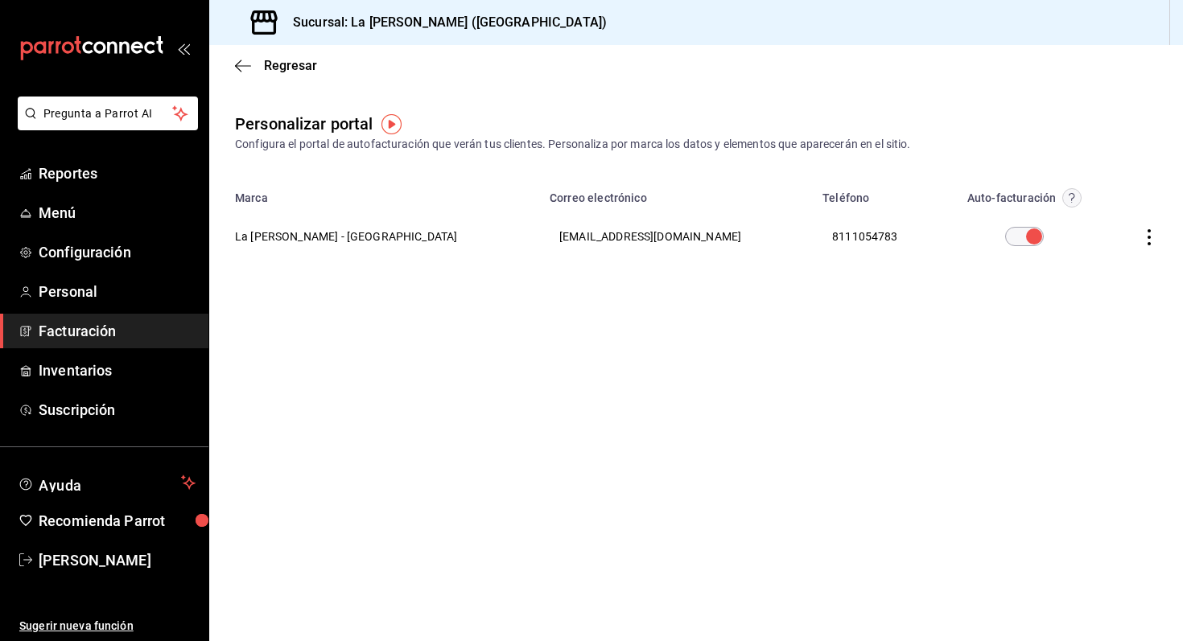
click at [1154, 240] on icon "button" at bounding box center [1149, 237] width 16 height 16
click at [1132, 224] on li "Editar" at bounding box center [1076, 216] width 161 height 41
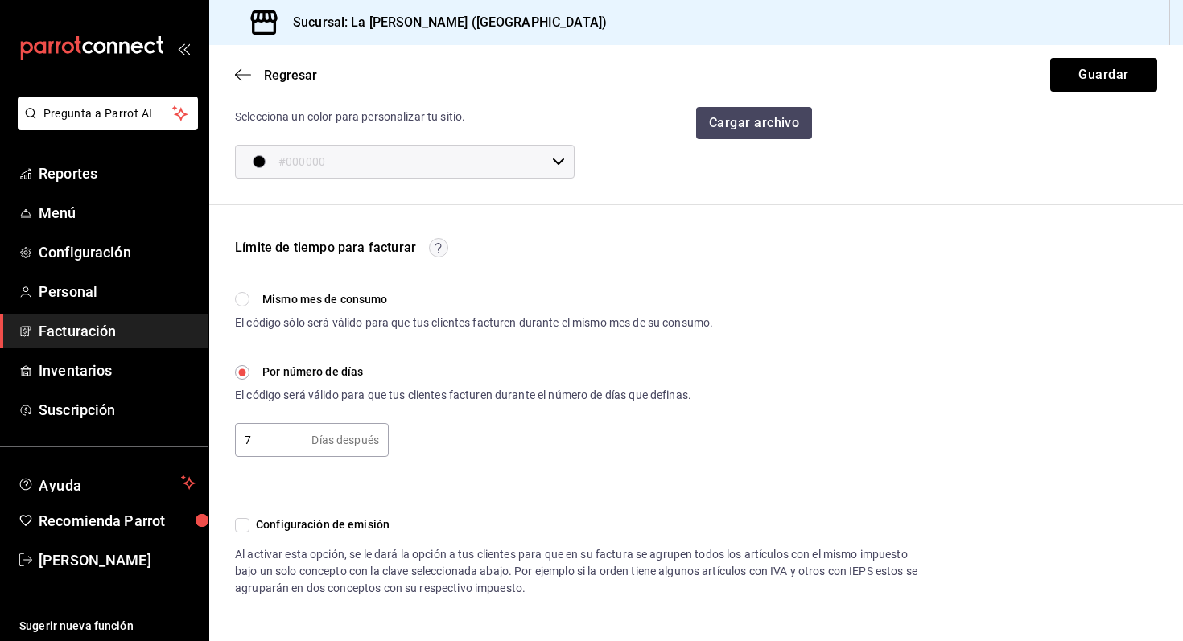
scroll to position [343, 0]
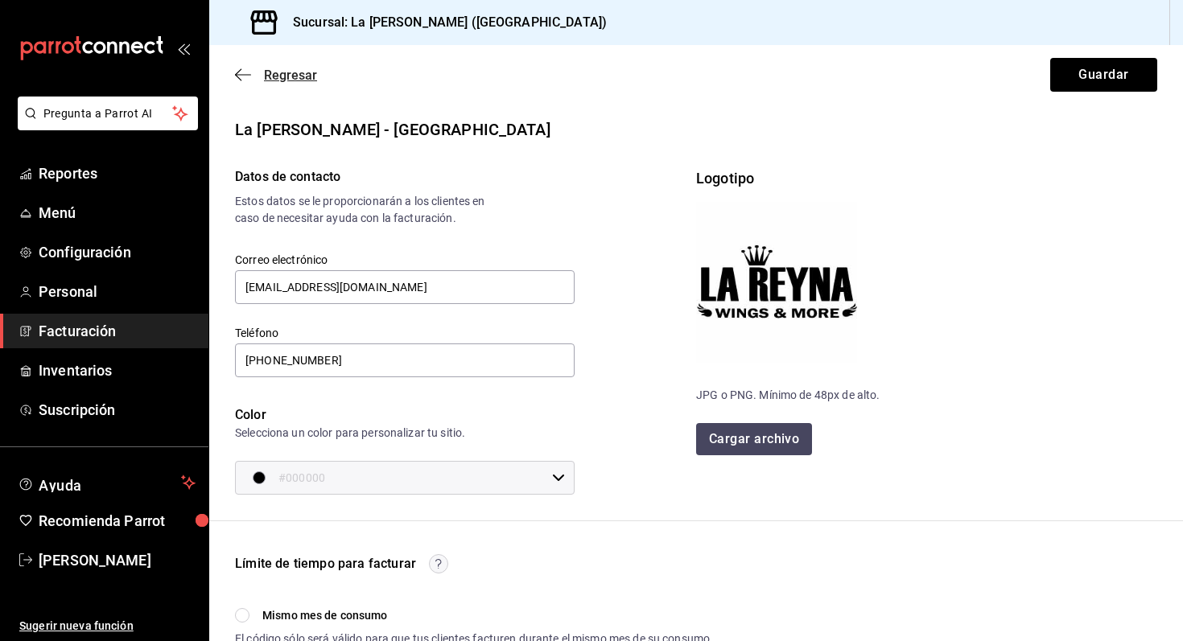
click at [275, 72] on span "Regresar" at bounding box center [290, 75] width 53 height 15
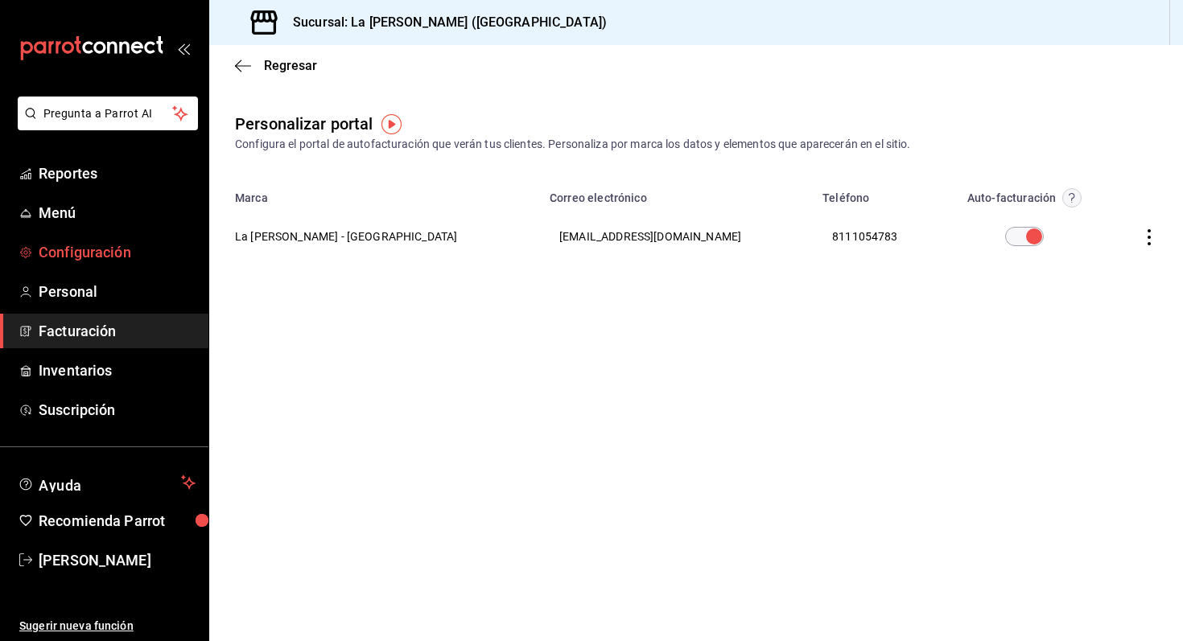
click at [114, 252] on span "Configuración" at bounding box center [117, 252] width 157 height 22
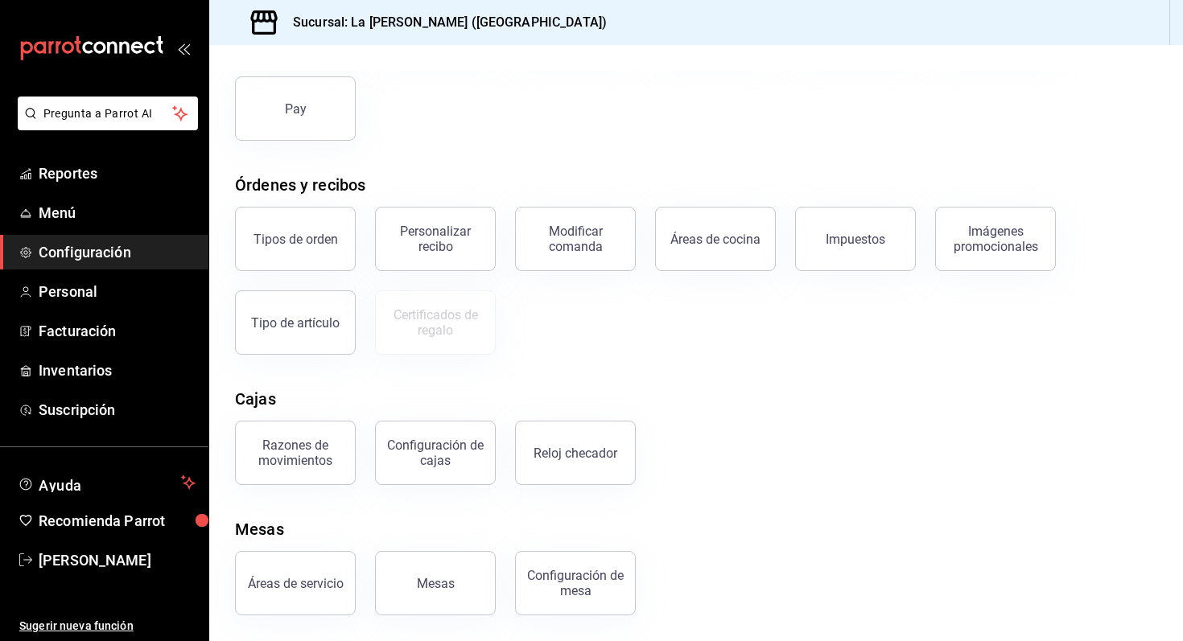
scroll to position [174, 0]
click at [87, 332] on span "Facturación" at bounding box center [117, 331] width 157 height 22
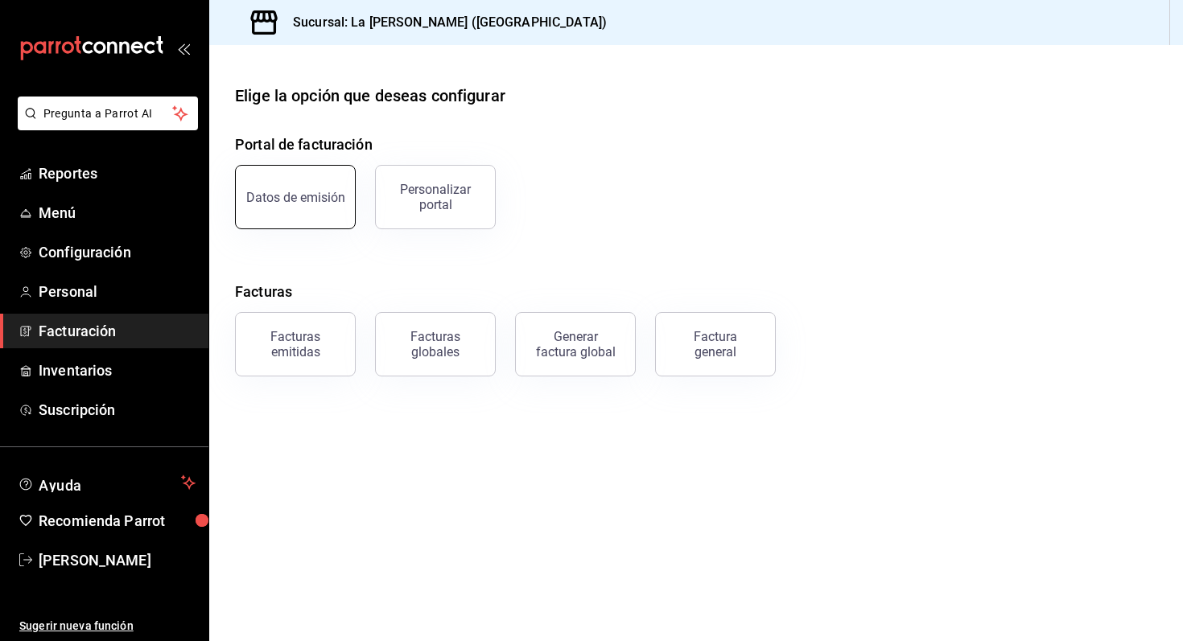
click at [333, 222] on button "Datos de emisión" at bounding box center [295, 197] width 121 height 64
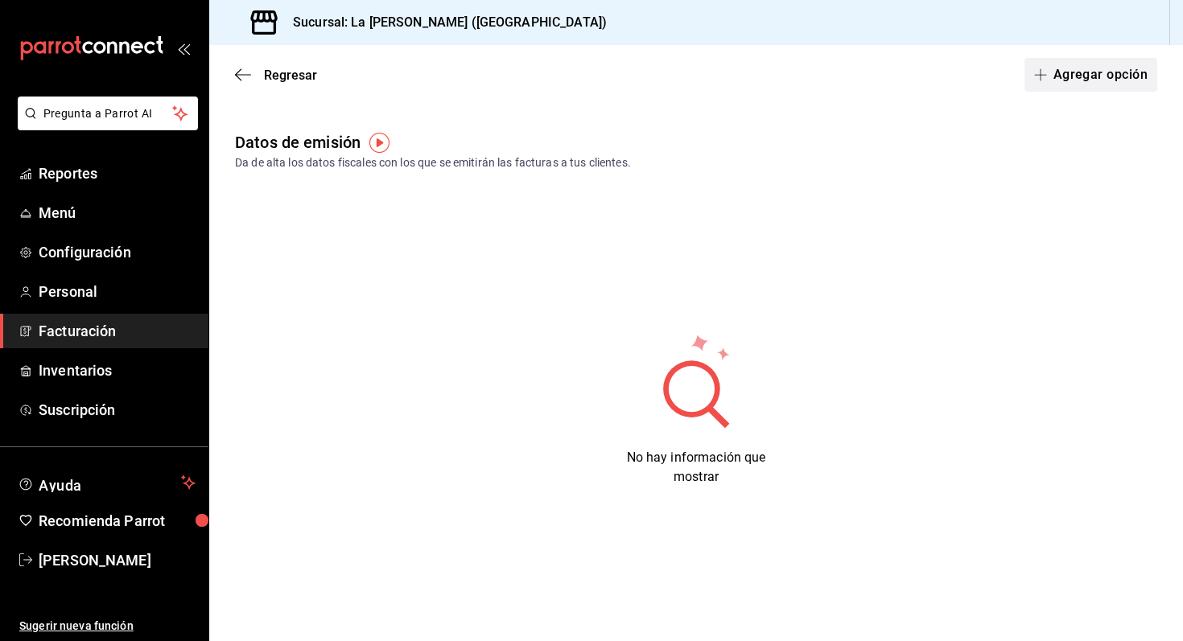
click at [1083, 76] on button "Agregar opción" at bounding box center [1090, 75] width 133 height 34
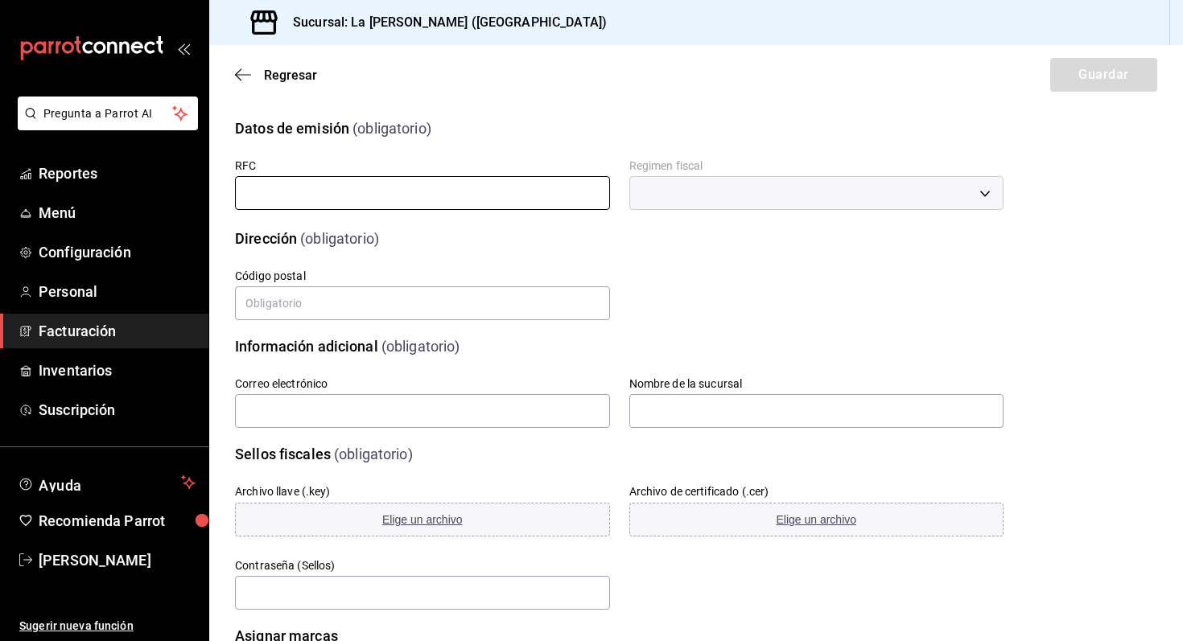
click at [587, 192] on input "text" at bounding box center [422, 193] width 375 height 34
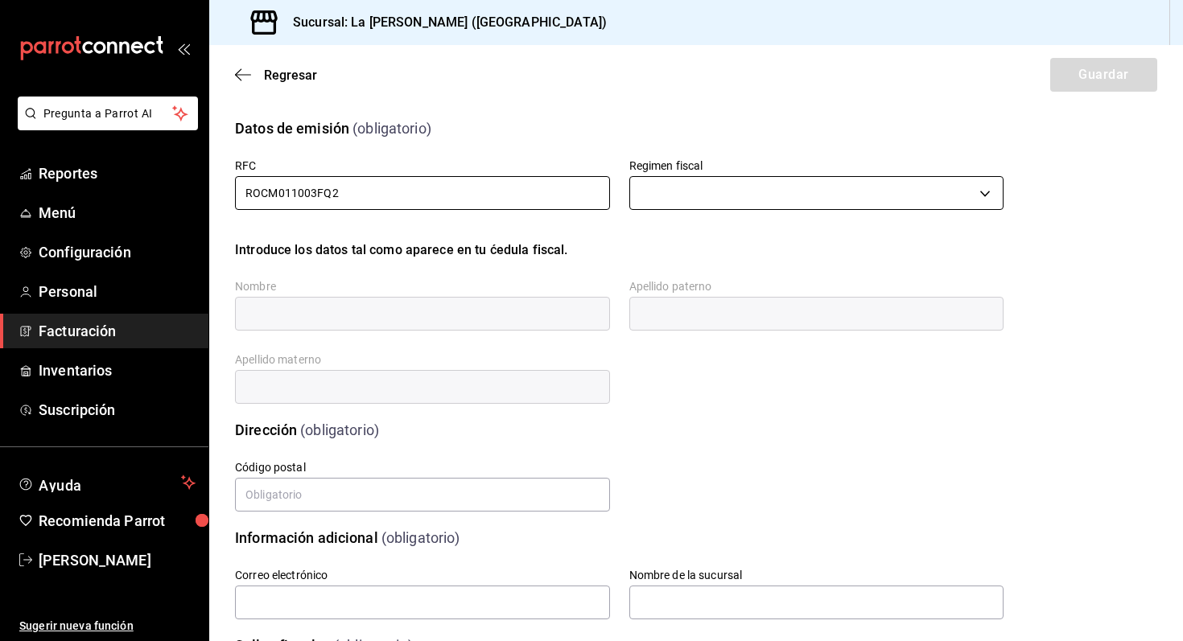
type input "ROCM011003FQ2"
click at [736, 181] on body "Pregunta a Parrot AI Reportes Menú Configuración Personal Facturación Inventari…" at bounding box center [591, 320] width 1183 height 641
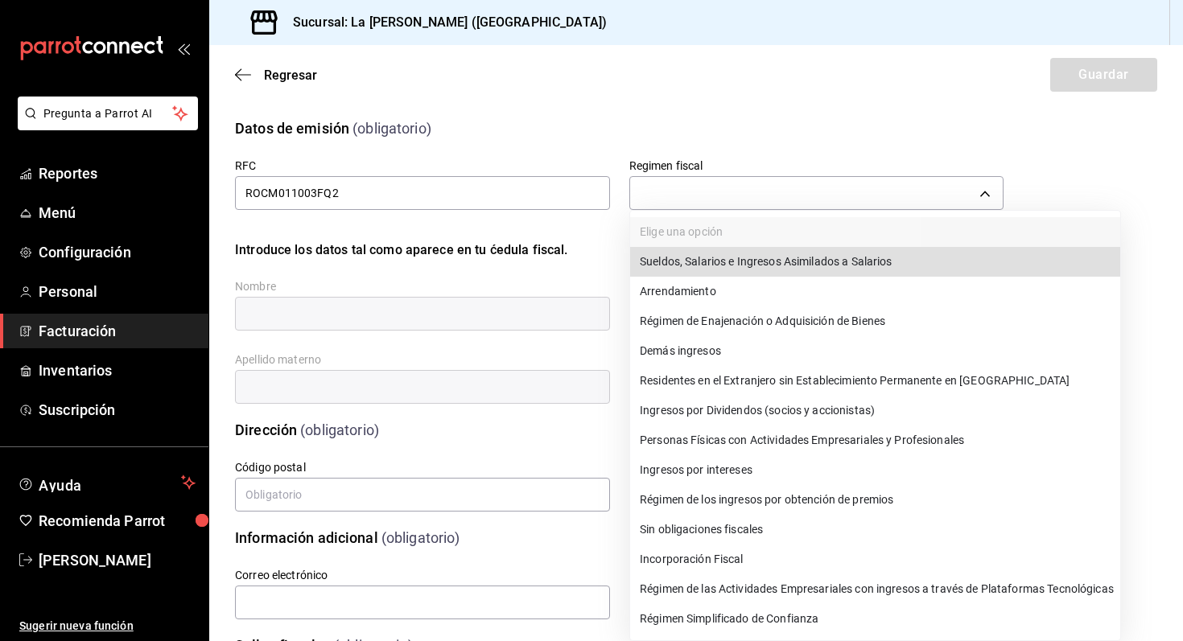
click at [766, 435] on li "Personas Físicas con Actividades Empresariales y Profesionales" at bounding box center [875, 441] width 490 height 30
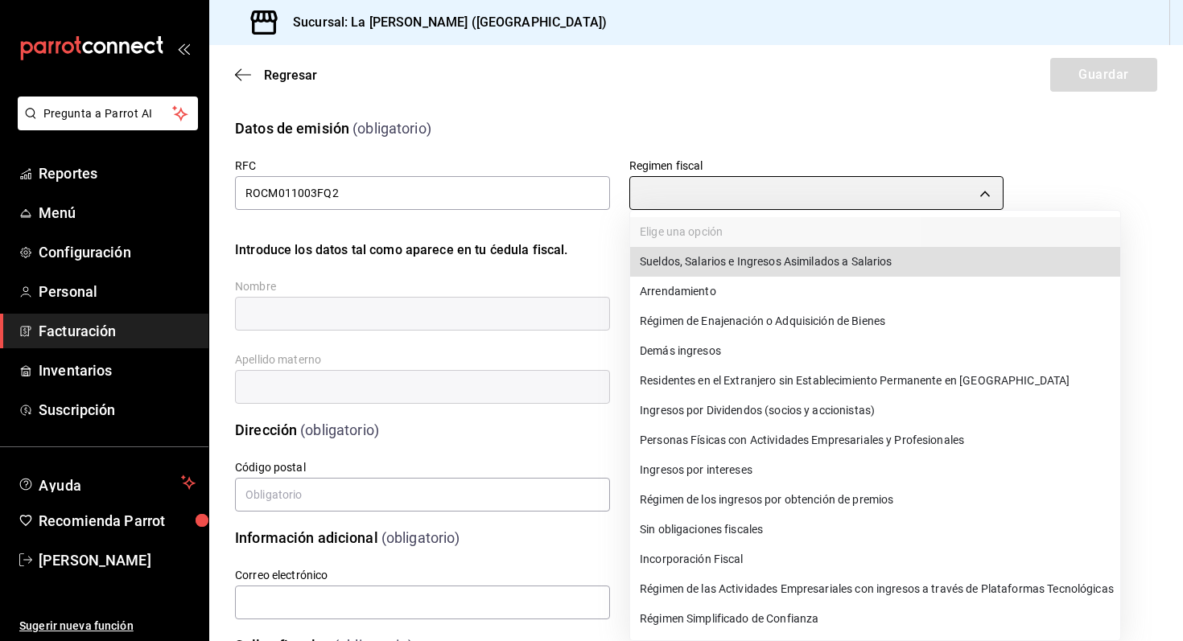
type input "612"
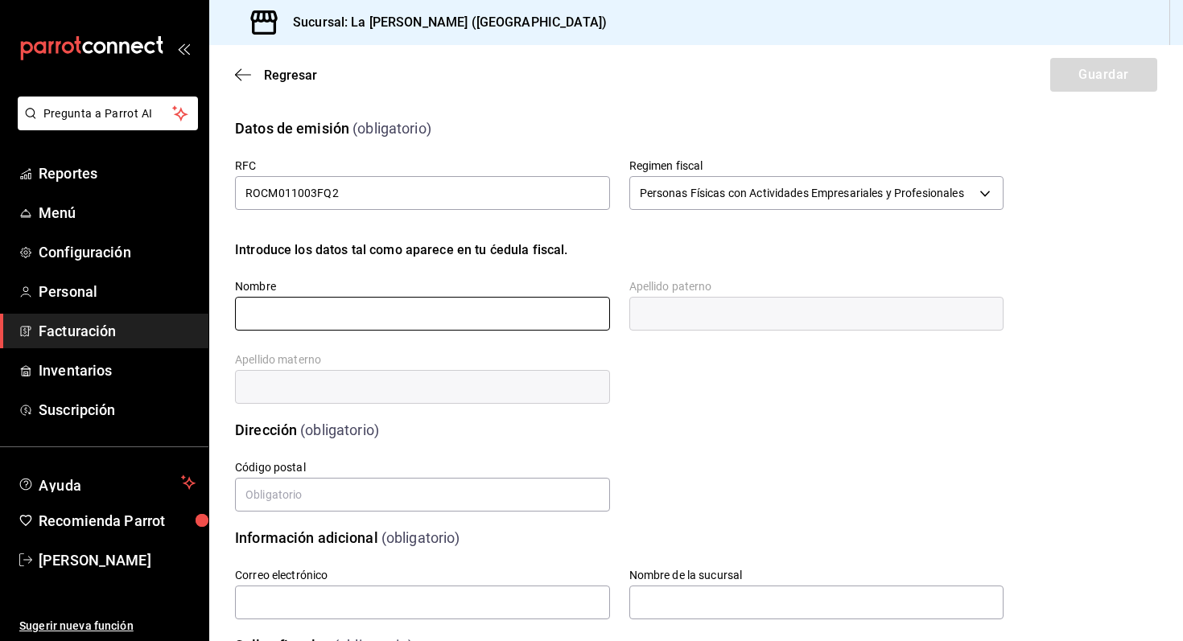
click at [459, 315] on input "text" at bounding box center [422, 314] width 375 height 34
type input "[PERSON_NAME]"
click at [710, 297] on input "text" at bounding box center [816, 314] width 375 height 34
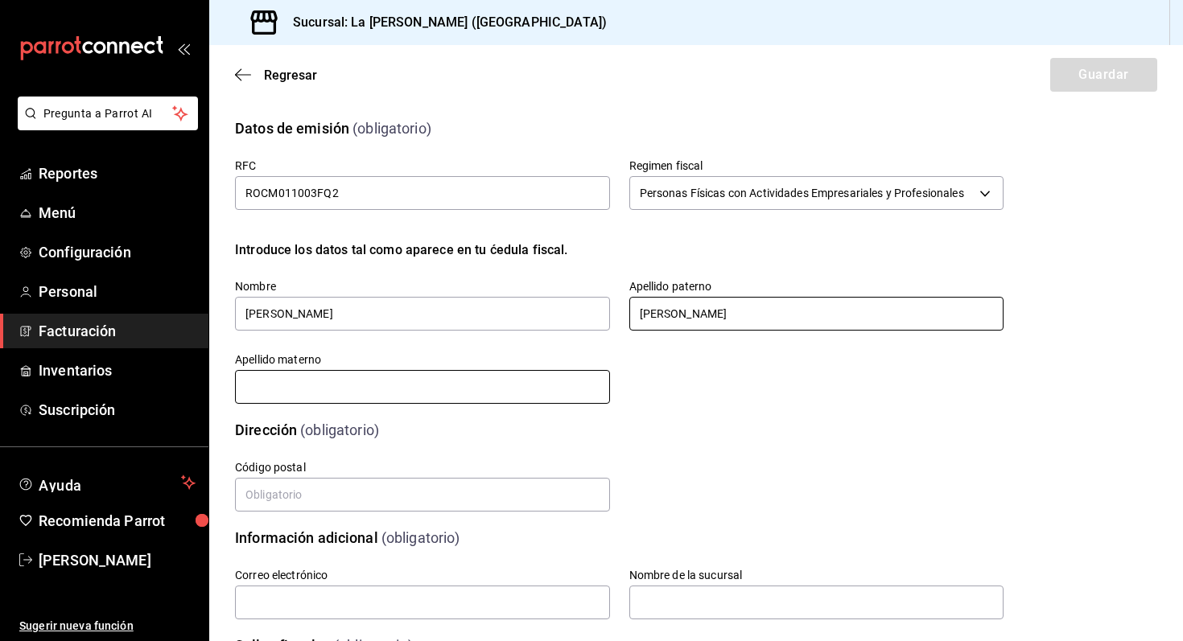
type input "[PERSON_NAME]"
click at [566, 387] on input "text" at bounding box center [422, 387] width 375 height 34
type input "[PERSON_NAME]"
click at [689, 446] on div "Calle # exterior # interior Código postal Estado Elige una opción 0 Municipio E…" at bounding box center [599, 468] width 807 height 93
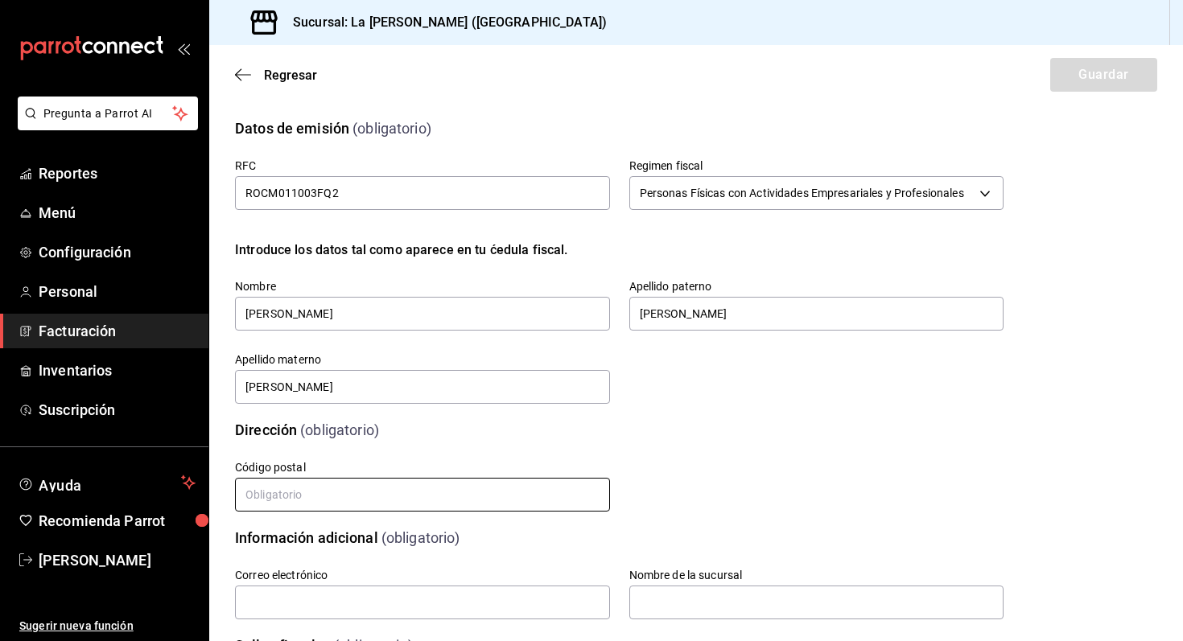
click at [435, 499] on input "text" at bounding box center [422, 495] width 375 height 34
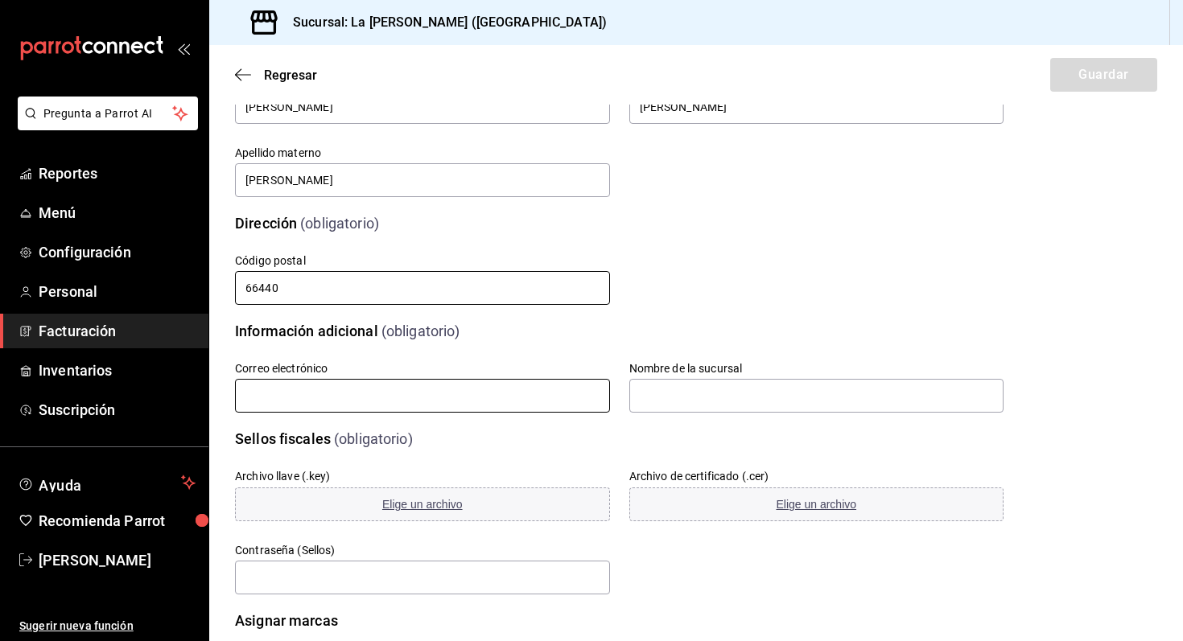
scroll to position [221, 0]
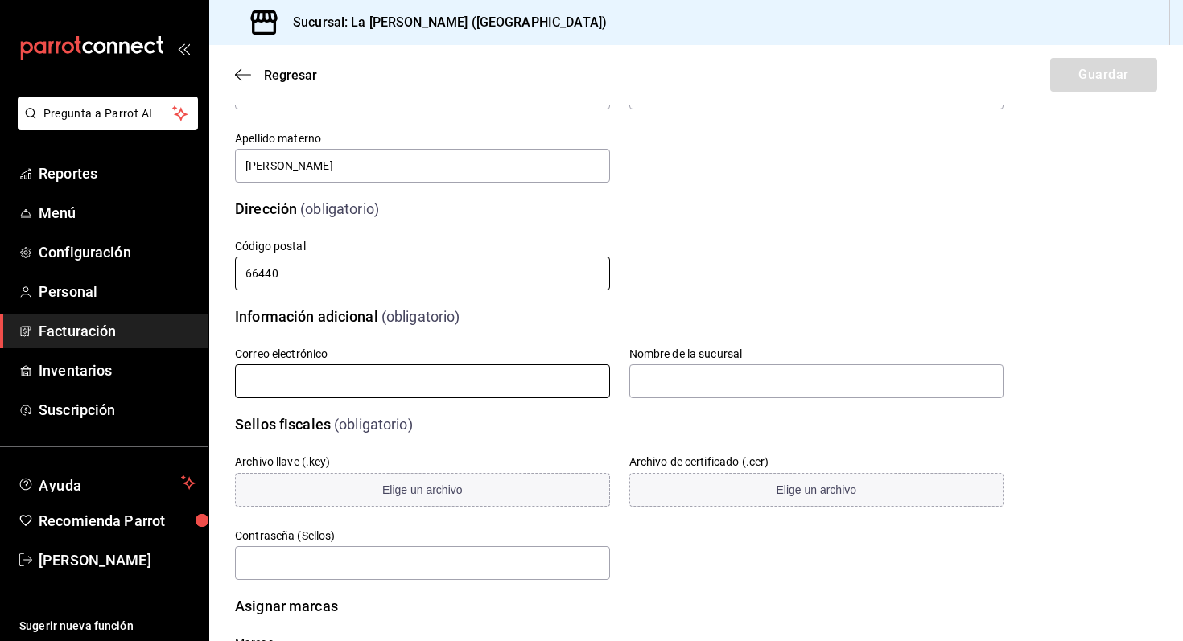
type input "66440"
click at [459, 378] on input "text" at bounding box center [422, 381] width 375 height 34
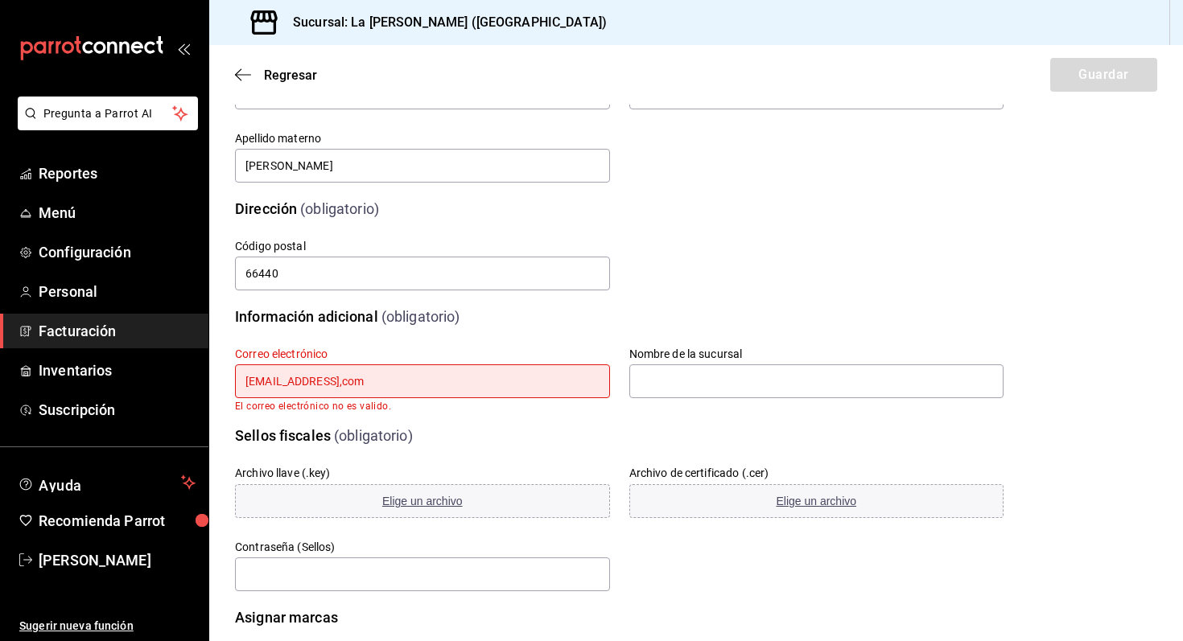
click at [587, 454] on div "Archivo llave (.key) Elige un archivo" at bounding box center [413, 484] width 394 height 74
click at [349, 385] on input "[EMAIL_ADDRESS],com" at bounding box center [422, 381] width 375 height 34
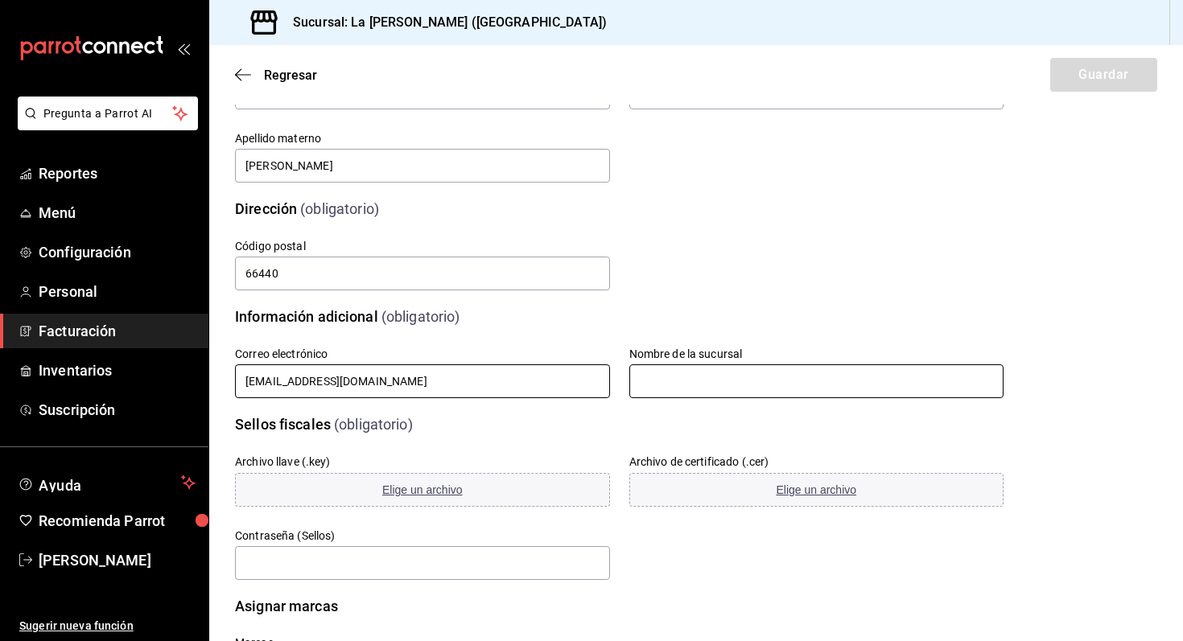
type input "[EMAIL_ADDRESS][DOMAIN_NAME]"
click at [708, 383] on input "text" at bounding box center [816, 381] width 375 height 34
type input "L"
type input "LA [PERSON_NAME] WINGS § MORE"
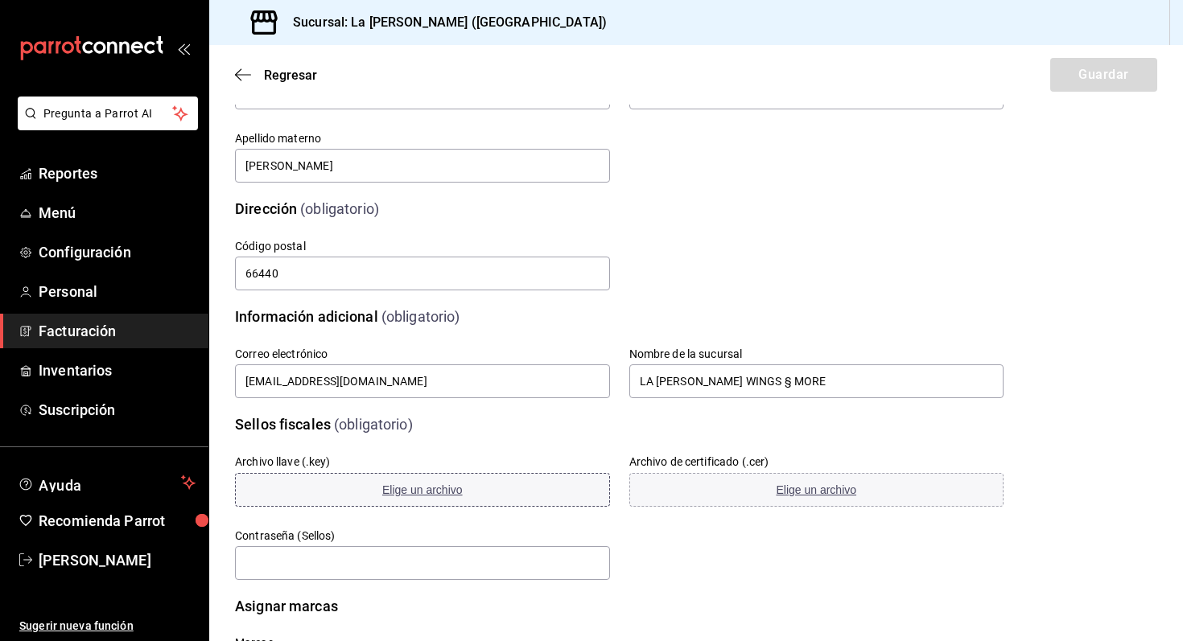
click at [447, 489] on span "Elige un archivo" at bounding box center [422, 490] width 80 height 13
click at [464, 490] on button "Elige un archivo" at bounding box center [422, 490] width 375 height 34
click at [430, 491] on span "Elige un archivo" at bounding box center [422, 490] width 80 height 13
click at [796, 489] on span "Elige un archivo" at bounding box center [816, 490] width 80 height 13
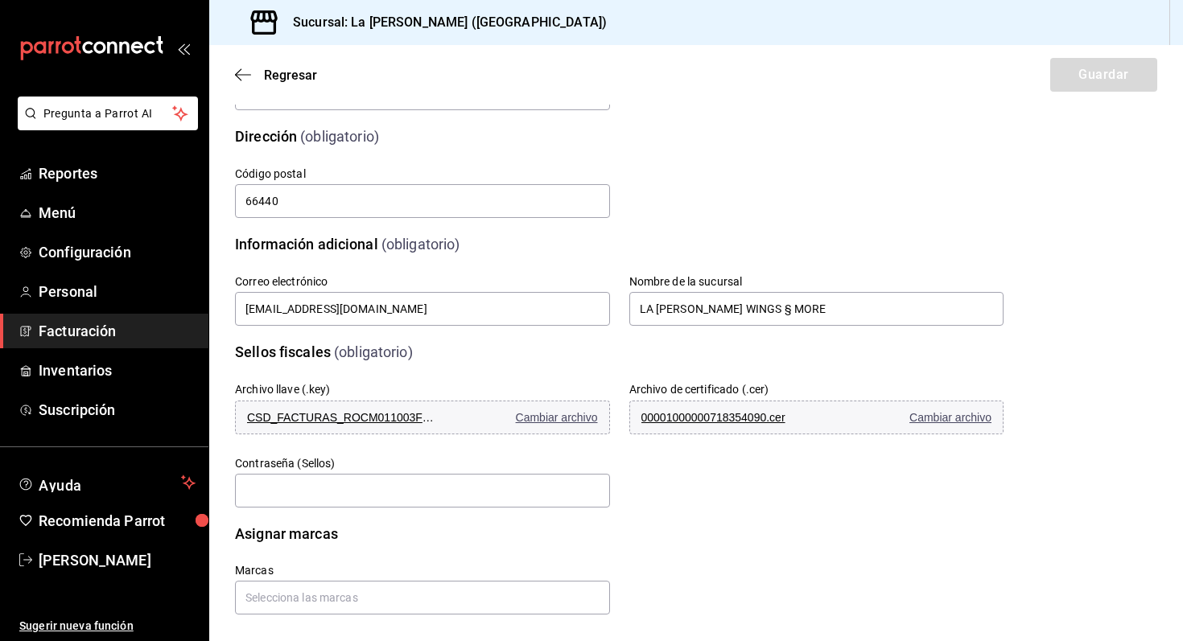
scroll to position [306, 0]
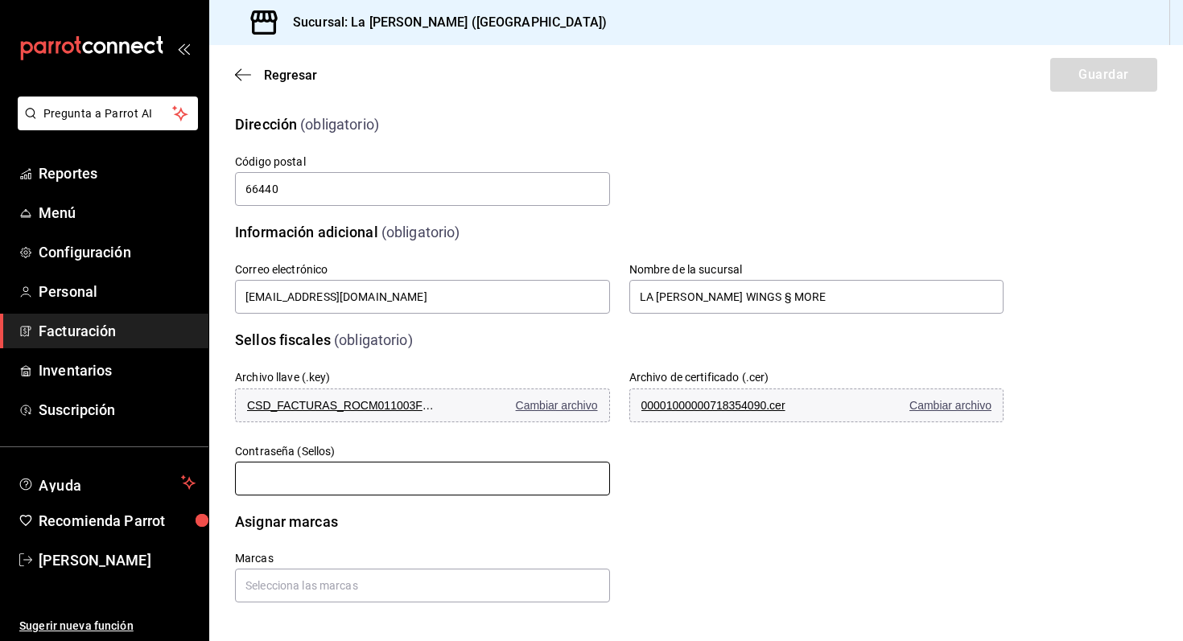
click at [550, 479] on input "text" at bounding box center [422, 479] width 375 height 34
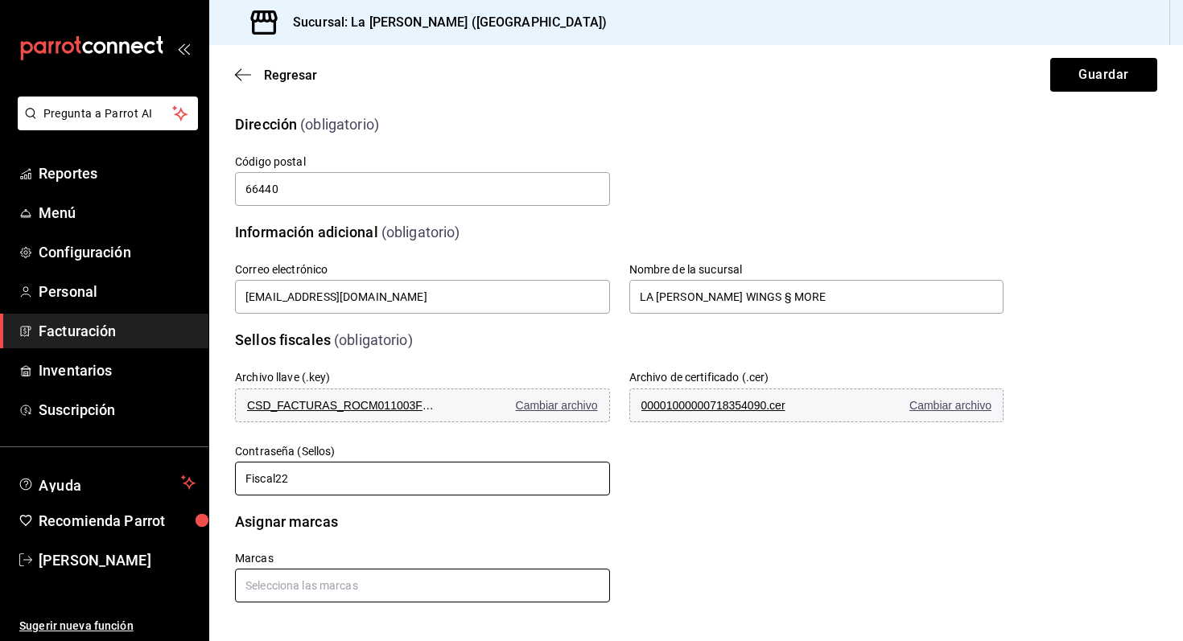
type input "Fiscal22"
click at [391, 590] on input "text" at bounding box center [422, 586] width 375 height 34
click at [299, 555] on li "La [PERSON_NAME] - [GEOGRAPHIC_DATA]" at bounding box center [422, 549] width 375 height 27
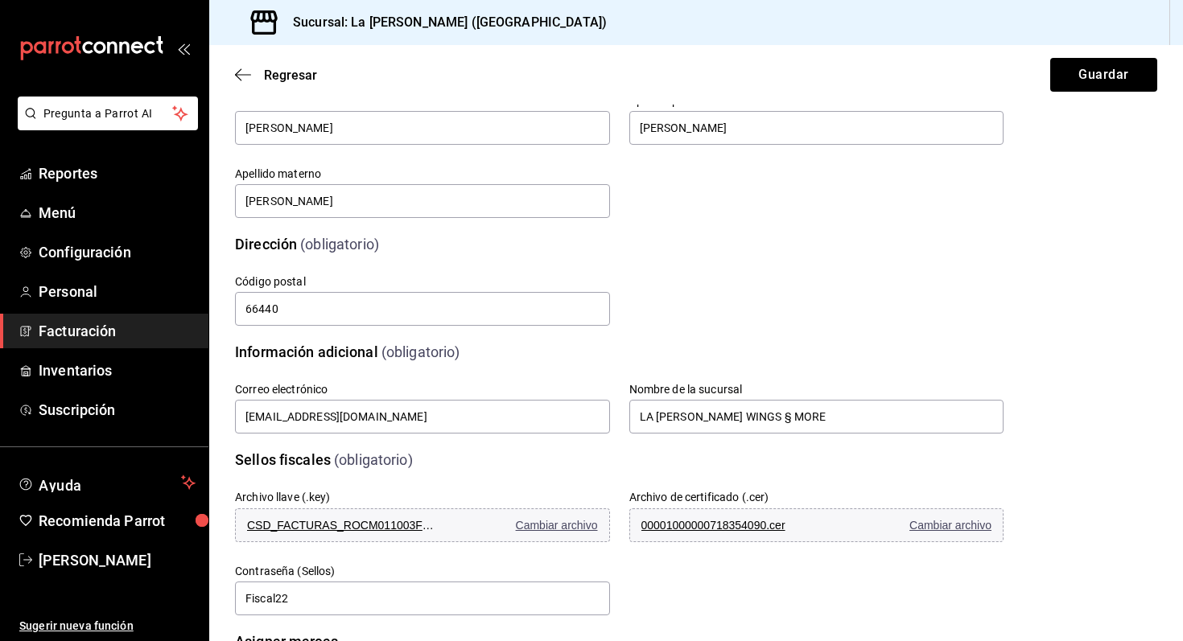
scroll to position [0, 0]
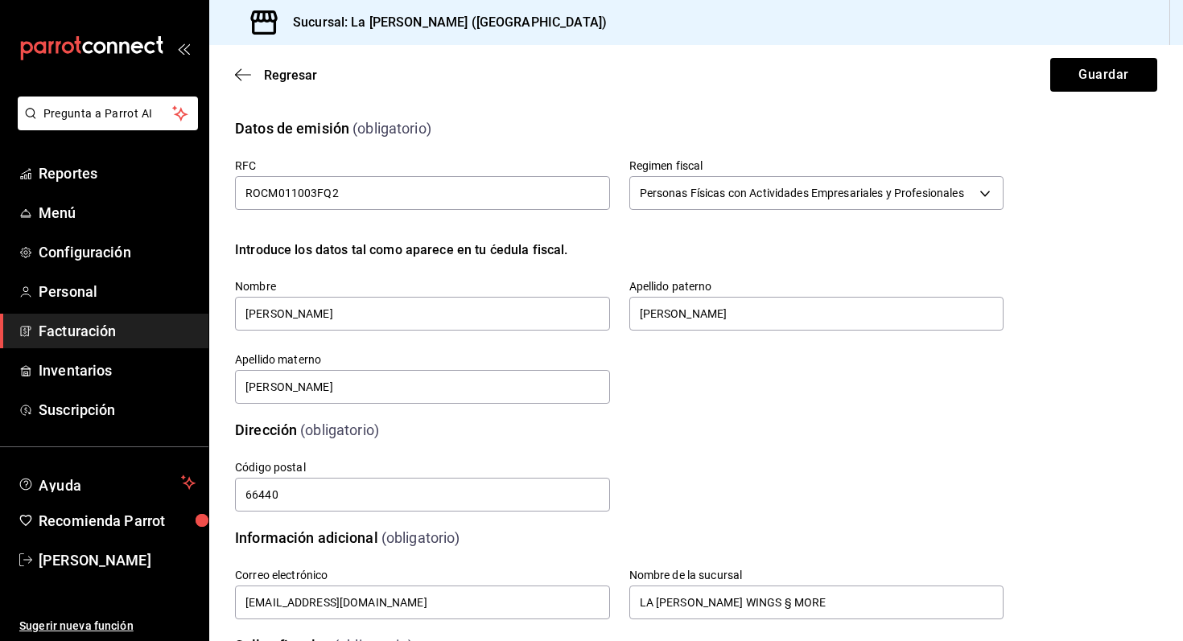
click at [1010, 313] on div "Datos de emisión (obligatorio) RFC ROCM011003FQ2 Regimen fiscal Personas Física…" at bounding box center [696, 252] width 922 height 308
click at [1105, 281] on div "Datos de emisión (obligatorio) RFC ROCM011003FQ2 Regimen fiscal Personas Física…" at bounding box center [696, 252] width 922 height 308
click at [1115, 75] on button "Guardar" at bounding box center [1103, 75] width 107 height 34
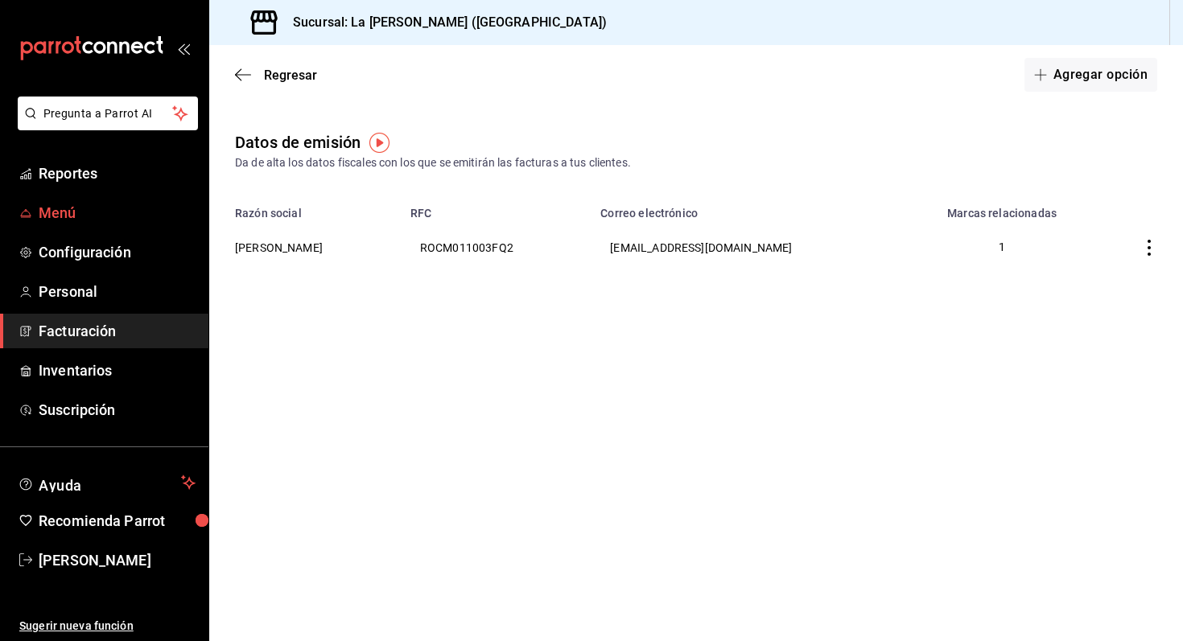
click at [85, 212] on span "Menú" at bounding box center [117, 213] width 157 height 22
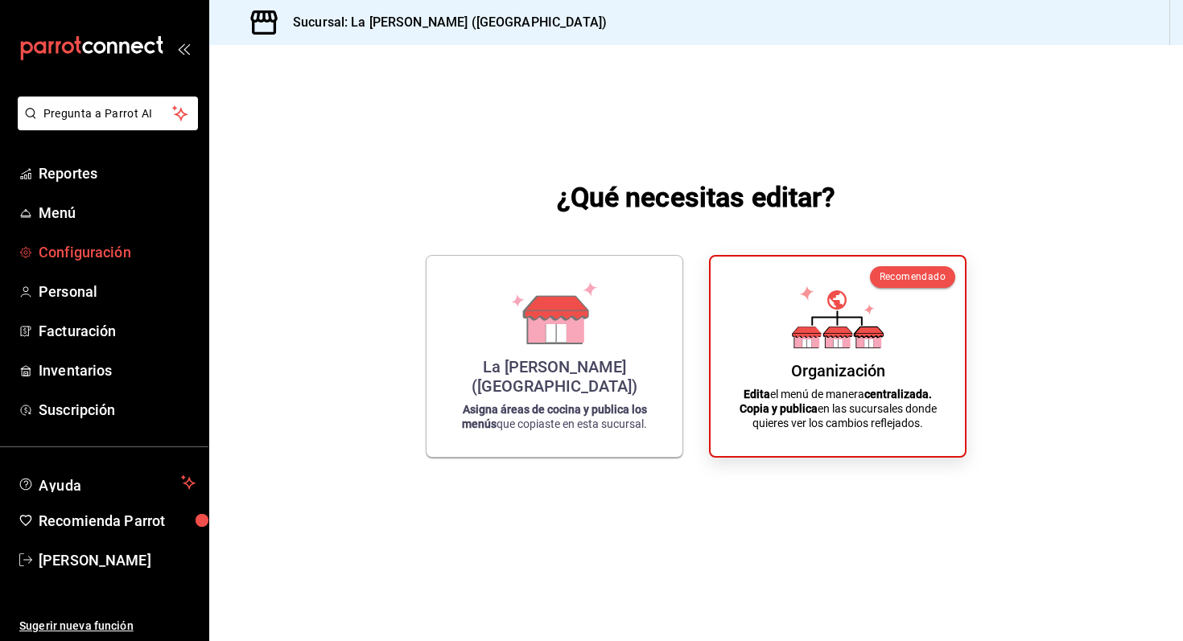
click at [68, 245] on span "Configuración" at bounding box center [117, 252] width 157 height 22
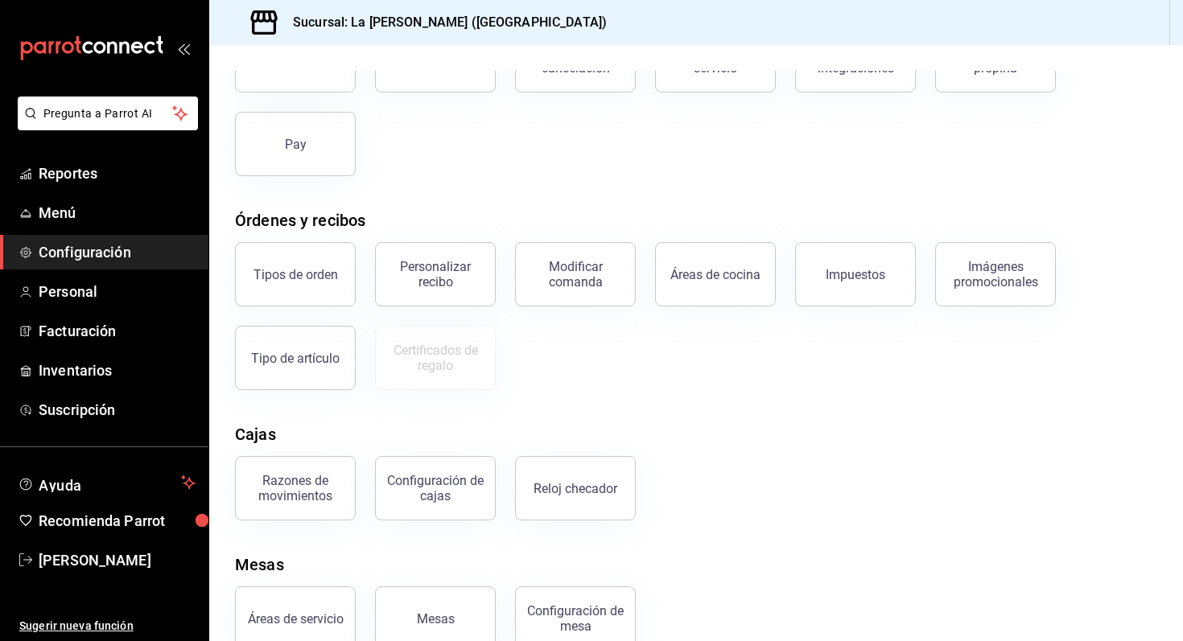
scroll to position [175, 0]
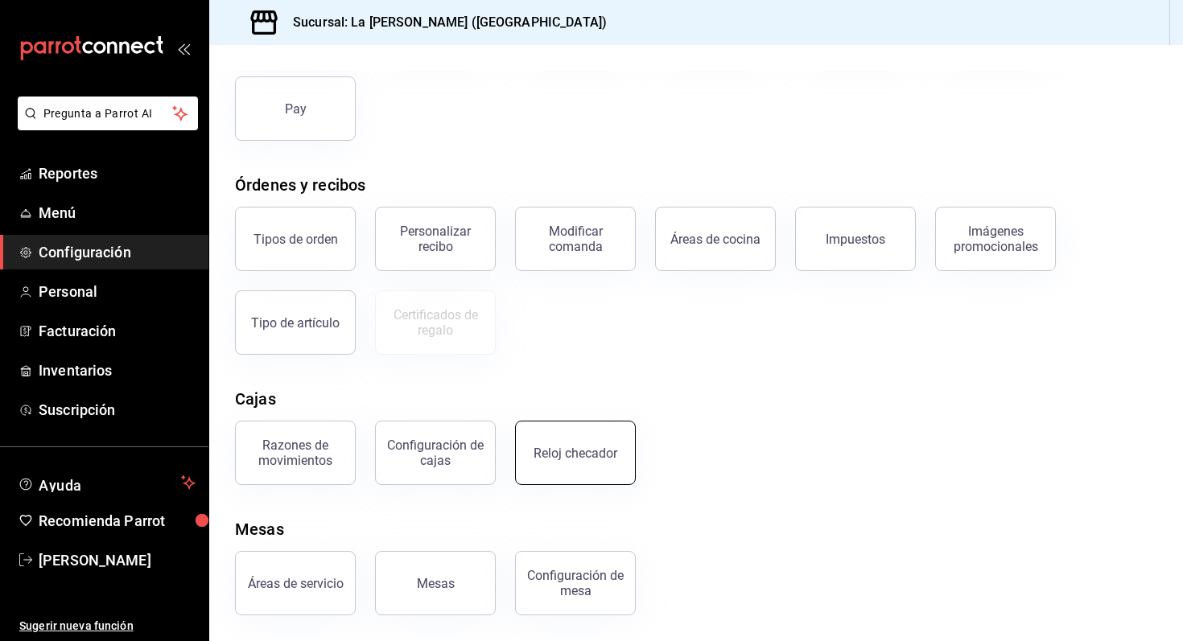
click at [579, 467] on button "Reloj checador" at bounding box center [575, 453] width 121 height 64
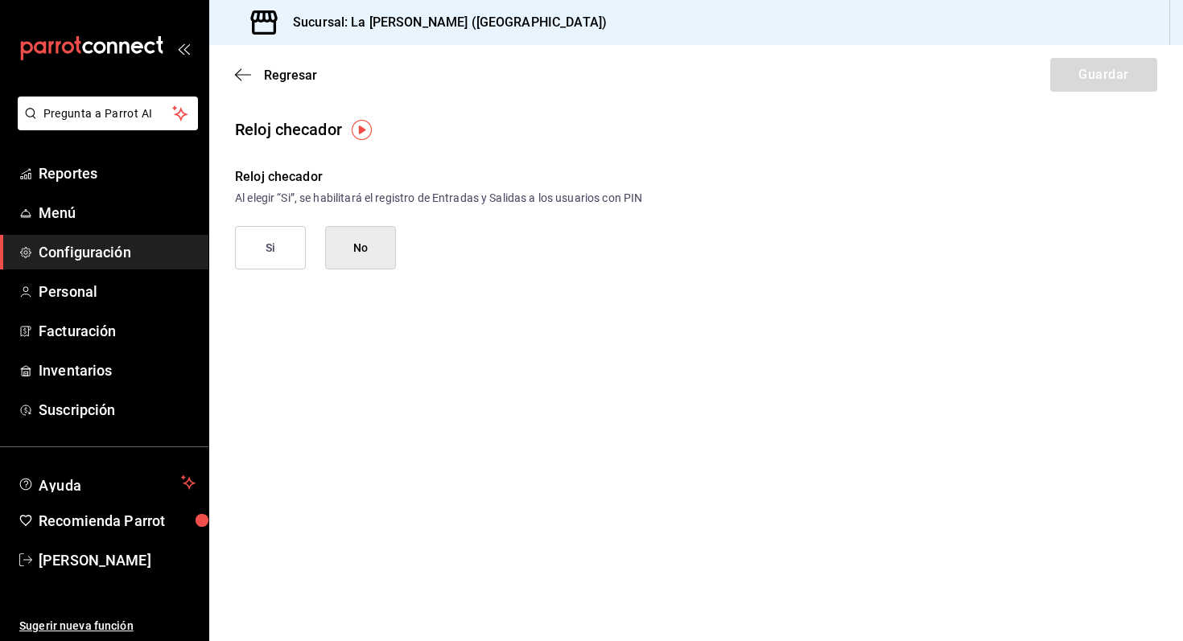
click at [269, 262] on button "Si" at bounding box center [270, 247] width 71 height 43
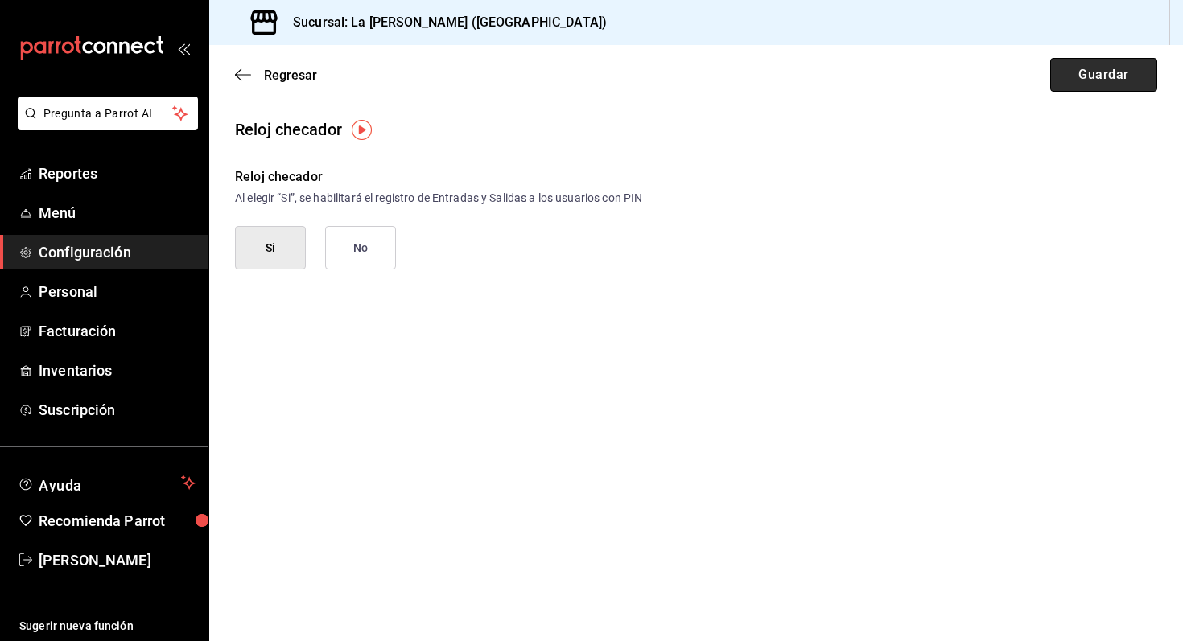
click at [1065, 69] on button "Guardar" at bounding box center [1103, 75] width 107 height 34
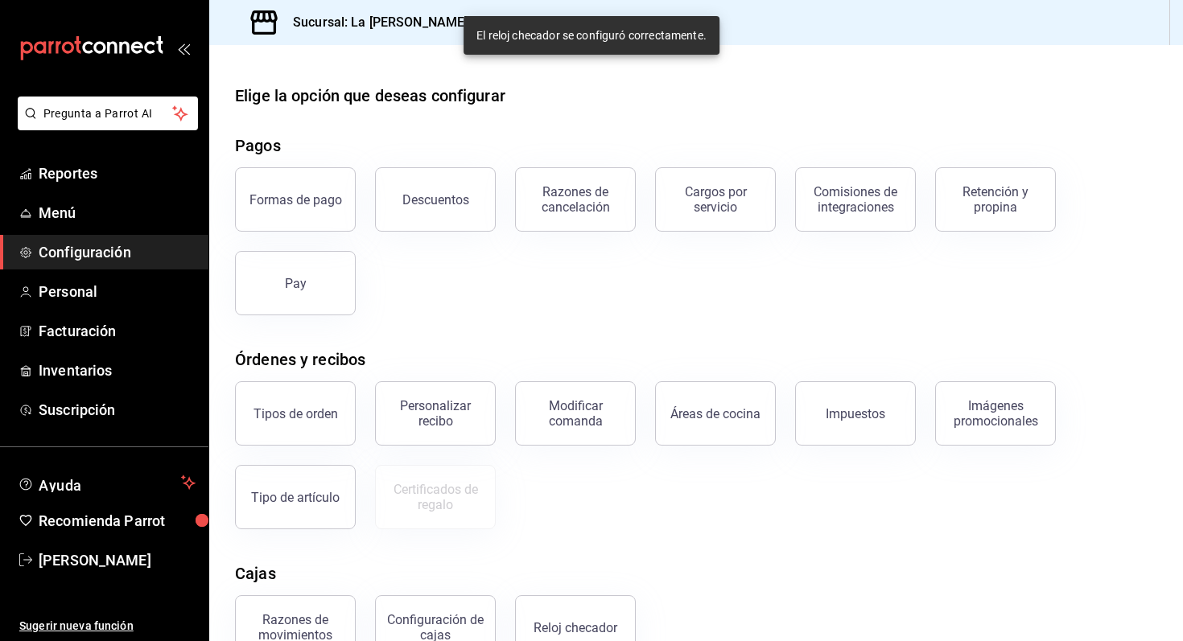
scroll to position [83, 0]
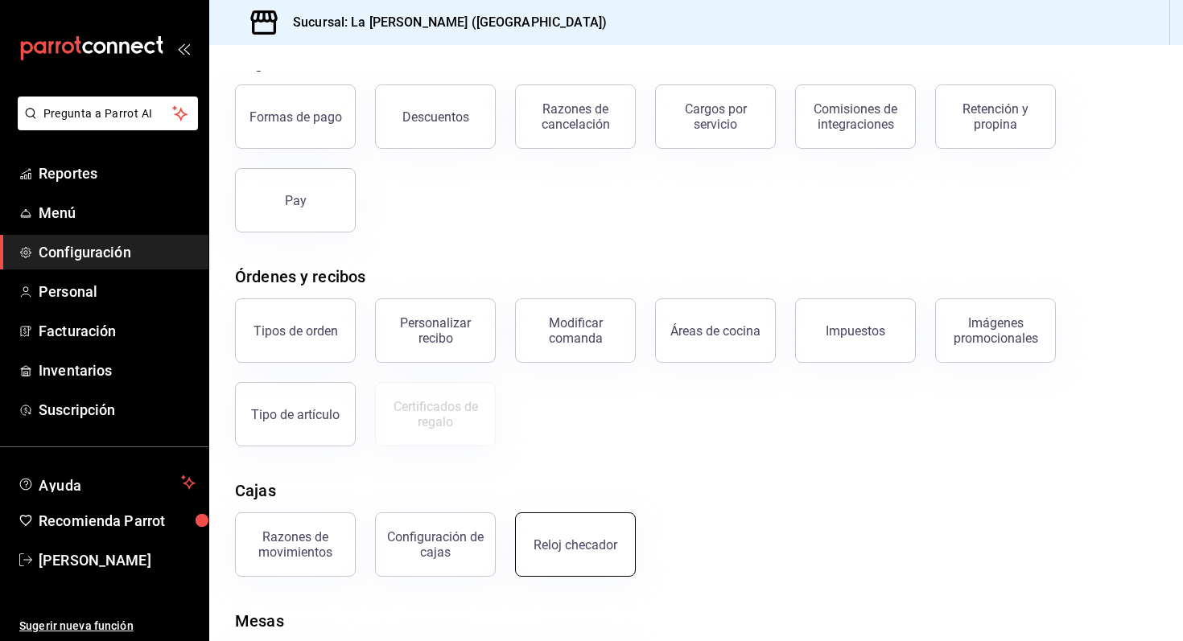
click at [560, 550] on div "Reloj checador" at bounding box center [575, 544] width 84 height 15
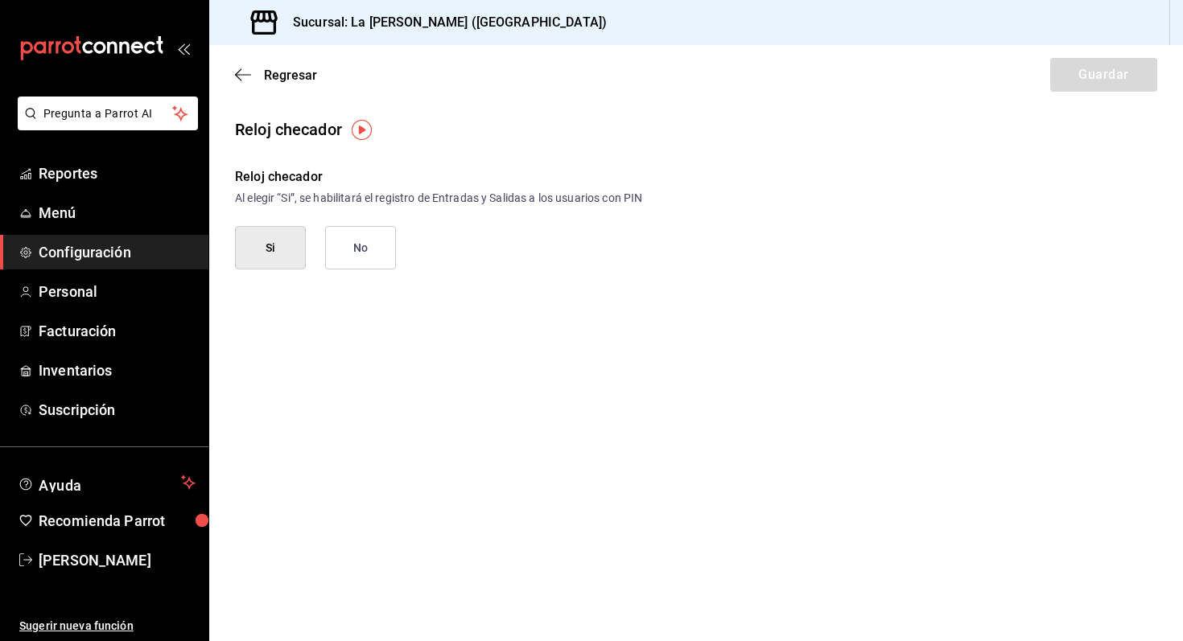
click at [358, 127] on img "button" at bounding box center [362, 130] width 20 height 20
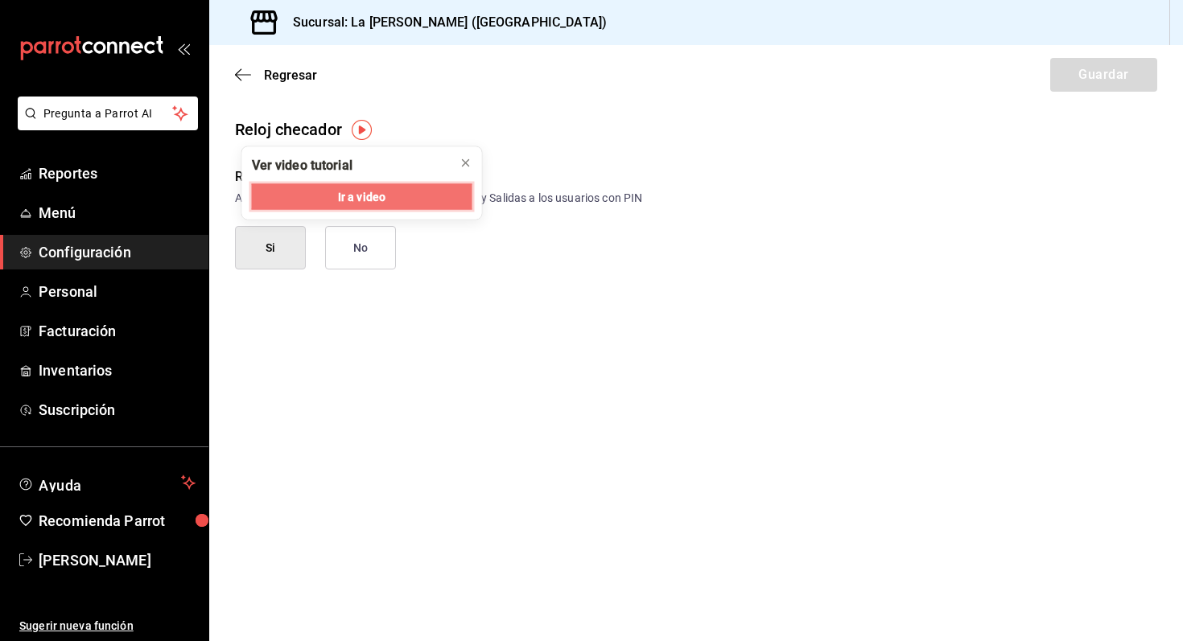
click at [399, 197] on button "Ir a video" at bounding box center [362, 197] width 220 height 26
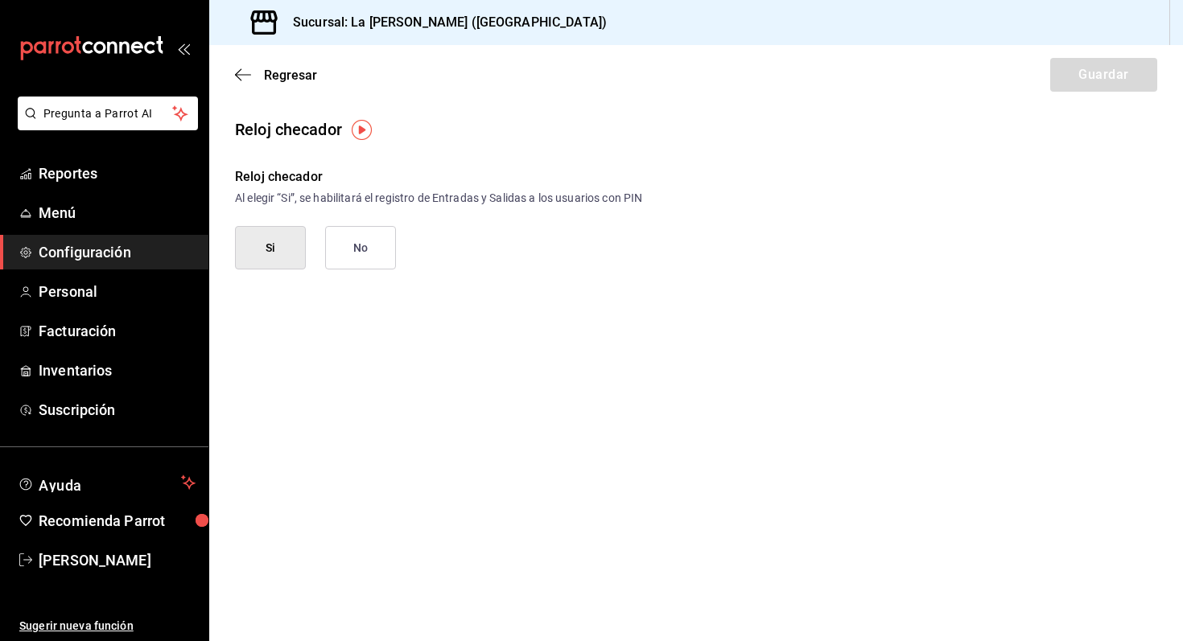
click at [283, 255] on button "Si" at bounding box center [270, 247] width 71 height 43
click at [263, 254] on button "Si" at bounding box center [270, 247] width 71 height 43
click at [253, 246] on button "Si" at bounding box center [270, 247] width 71 height 43
click at [244, 68] on icon "button" at bounding box center [243, 75] width 16 height 14
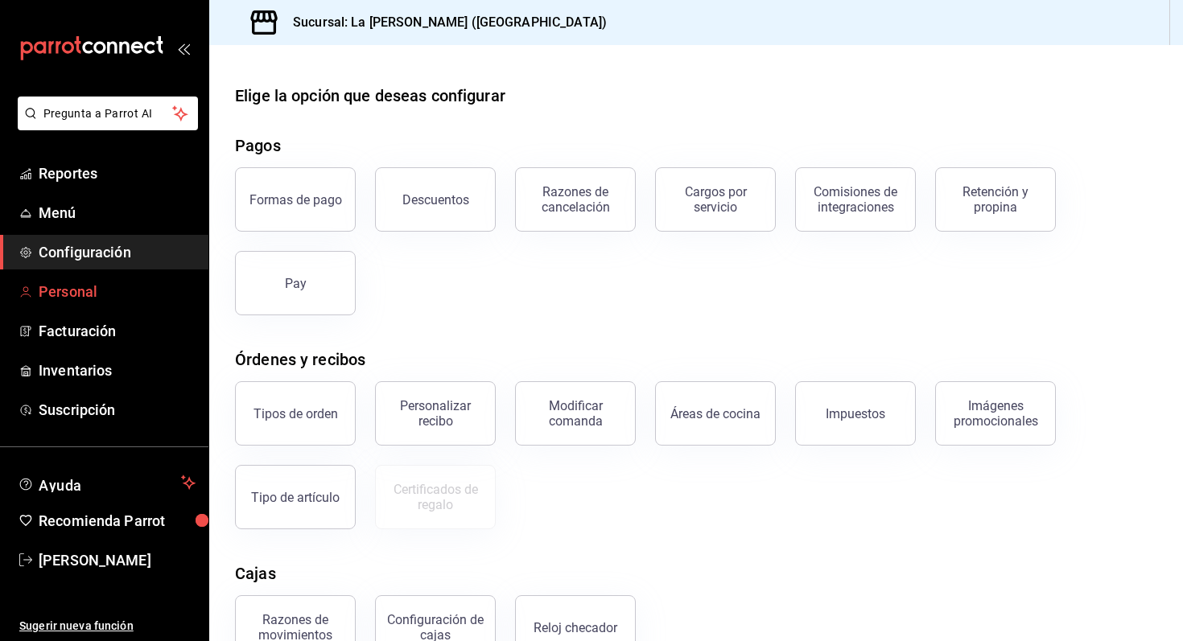
click at [144, 281] on span "Personal" at bounding box center [117, 292] width 157 height 22
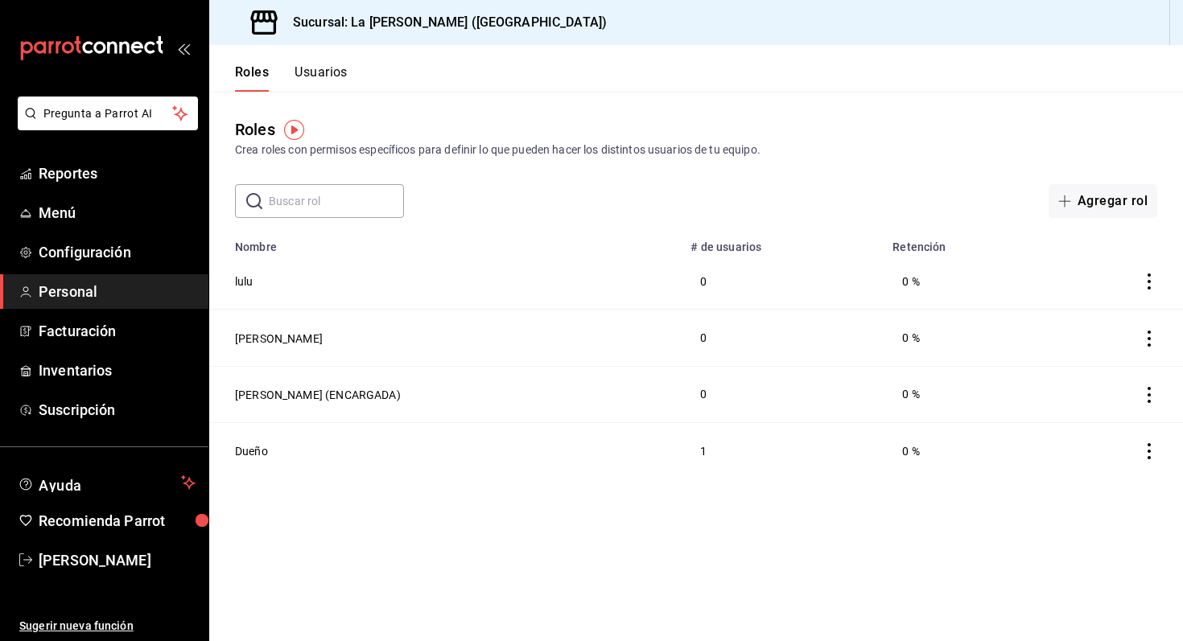
click at [1156, 282] on icon "actions" at bounding box center [1149, 282] width 16 height 16
click at [1027, 227] on div at bounding box center [591, 320] width 1183 height 641
click at [257, 395] on button "[PERSON_NAME] (ENCARGADA)" at bounding box center [318, 395] width 166 height 16
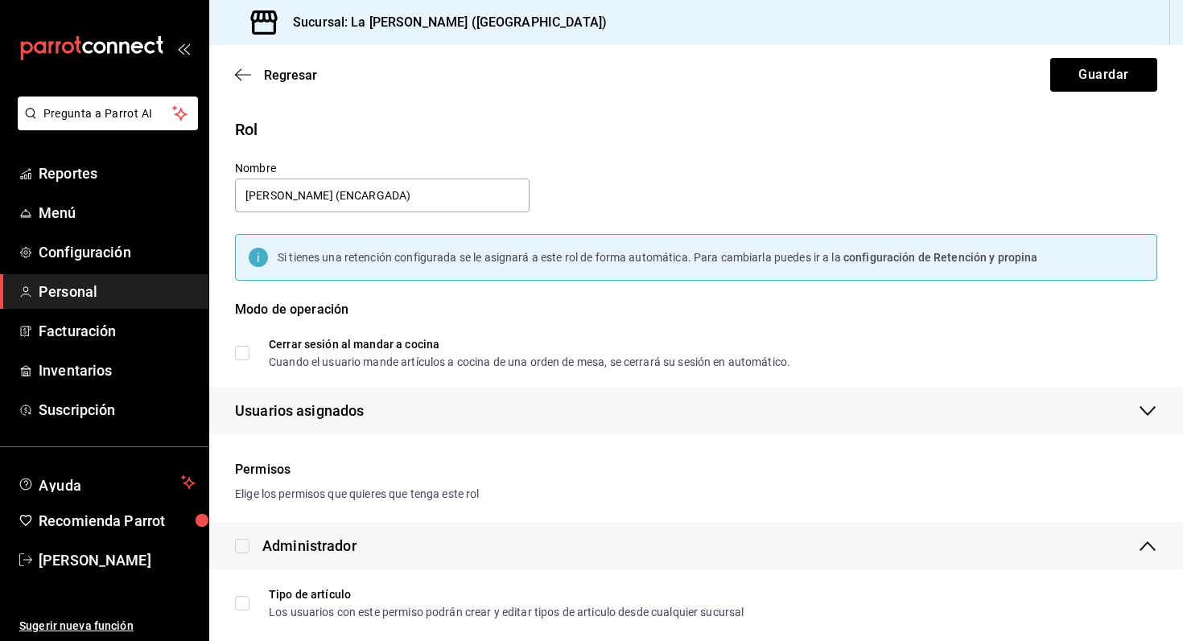
checkbox input "true"
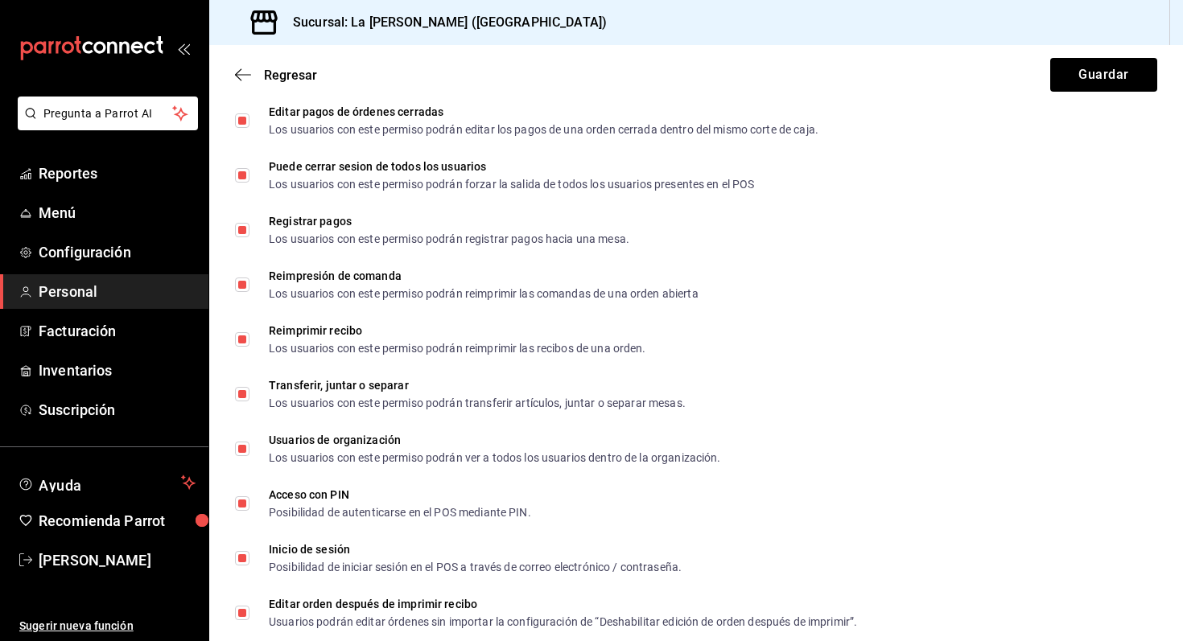
scroll to position [2852, 0]
